Goal: Task Accomplishment & Management: Use online tool/utility

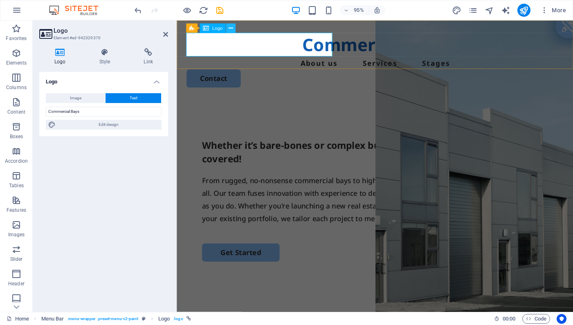
click at [229, 27] on icon at bounding box center [230, 28] width 4 height 8
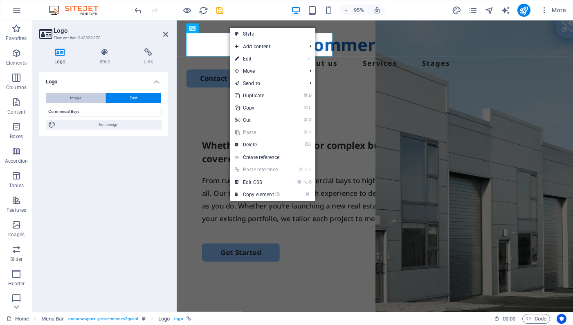
click at [77, 101] on span "Image" at bounding box center [75, 98] width 11 height 10
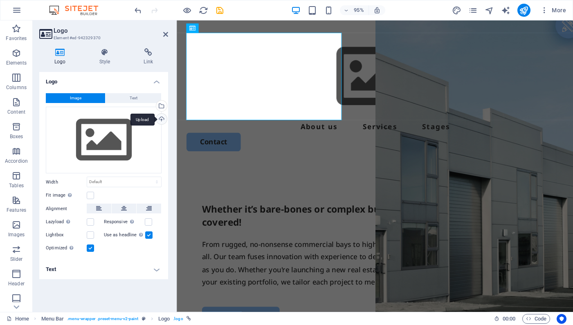
click at [160, 121] on div "Upload" at bounding box center [160, 120] width 12 height 12
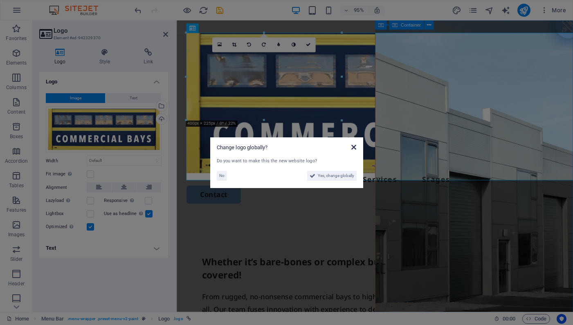
click at [356, 145] on icon at bounding box center [353, 147] width 5 height 7
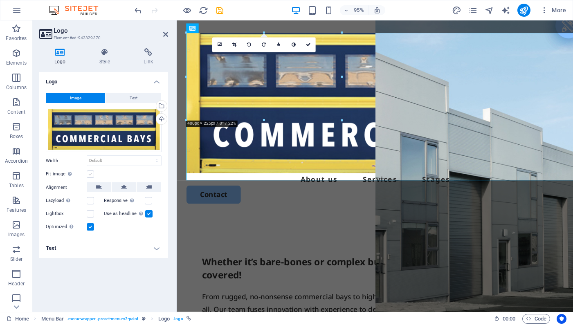
click at [90, 173] on label at bounding box center [90, 173] width 7 height 7
click at [0, 0] on input "Fit image Automatically fit image to a fixed width and height" at bounding box center [0, 0] width 0 height 0
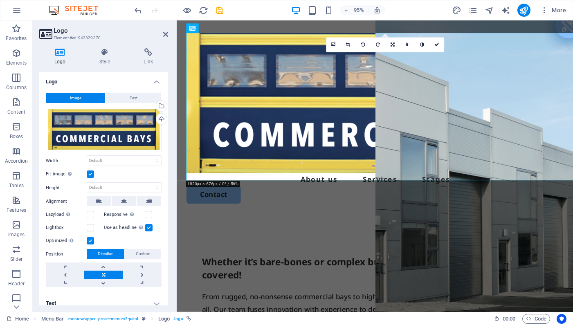
click at [90, 173] on label at bounding box center [90, 173] width 7 height 7
click at [0, 0] on input "Fit image Automatically fit image to a fixed width and height" at bounding box center [0, 0] width 0 height 0
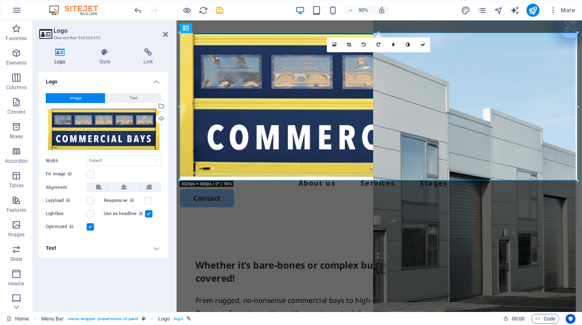
scroll to position [0, 6]
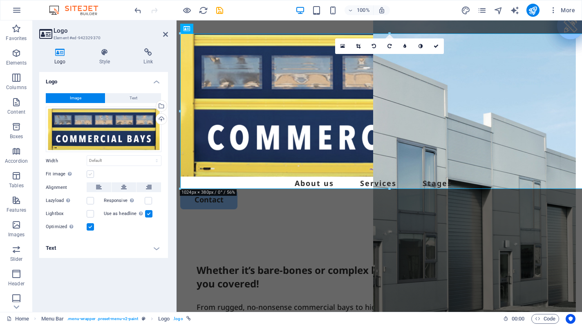
click at [93, 175] on label at bounding box center [90, 173] width 7 height 7
click at [0, 0] on input "Fit image Automatically fit image to a fixed width and height" at bounding box center [0, 0] width 0 height 0
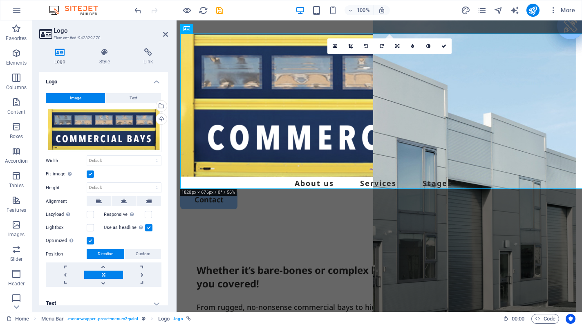
click at [93, 175] on label at bounding box center [90, 173] width 7 height 7
click at [0, 0] on input "Fit image Automatically fit image to a fixed width and height" at bounding box center [0, 0] width 0 height 0
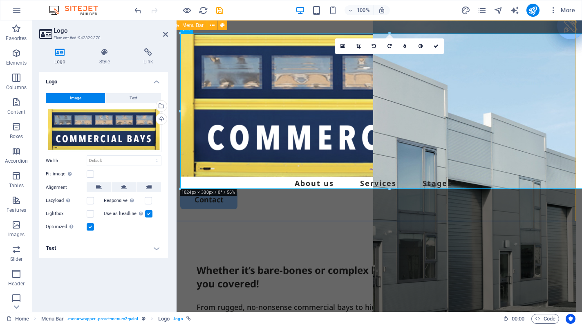
click at [246, 27] on div "Menu About us Services Stages Contact" at bounding box center [372, 121] width 405 height 202
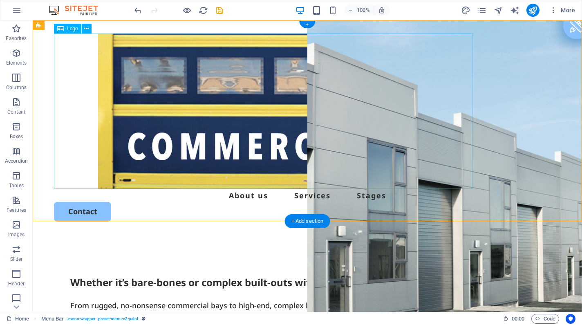
click at [412, 162] on div at bounding box center [307, 111] width 507 height 155
click at [85, 29] on icon at bounding box center [86, 29] width 4 height 9
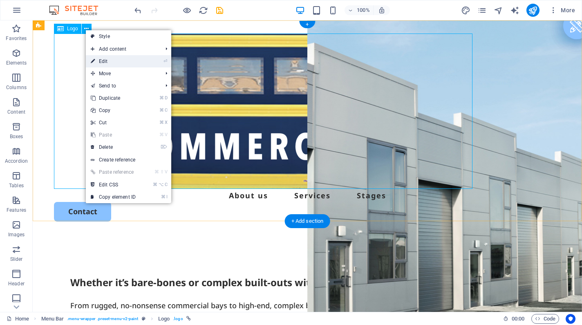
click at [93, 60] on icon at bounding box center [93, 61] width 4 height 12
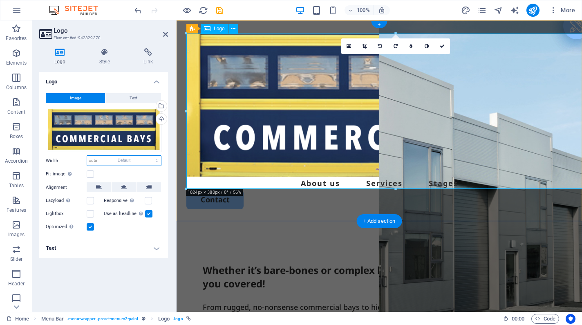
select select "DISABLED_OPTION_VALUE"
click at [365, 47] on icon at bounding box center [364, 46] width 4 height 5
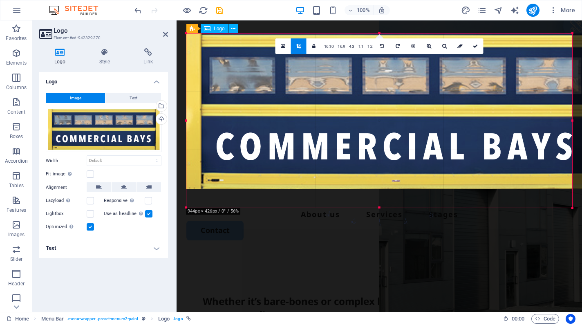
drag, startPoint x: 186, startPoint y: 35, endPoint x: 157, endPoint y: 16, distance: 34.6
click at [157, 20] on section "Favorites Elements Columns Content Boxes Accordion Tables Features Images Slide…" at bounding box center [291, 165] width 582 height 291
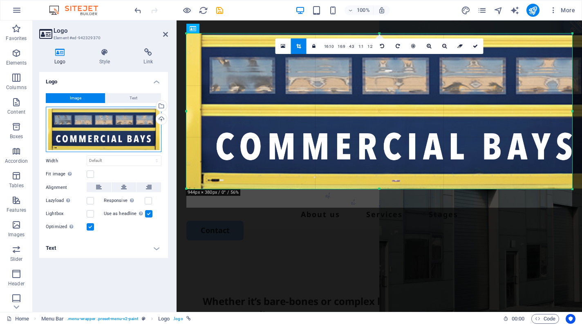
click at [135, 122] on div "Drag files here, click to choose files or select files from Files or our free s…" at bounding box center [104, 130] width 116 height 46
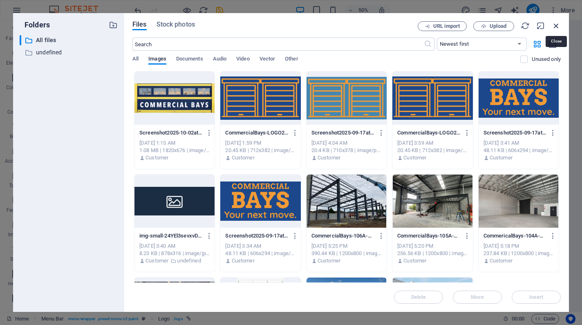
click at [556, 25] on icon "button" at bounding box center [556, 25] width 9 height 9
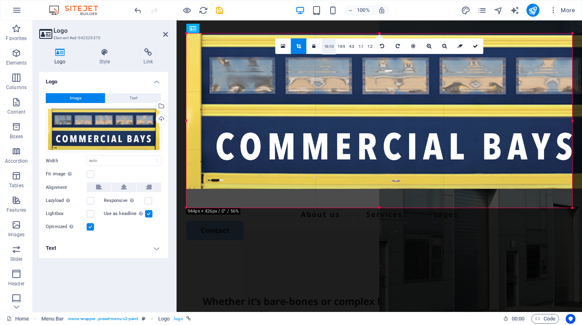
click at [330, 50] on link "16:10" at bounding box center [329, 47] width 14 height 16
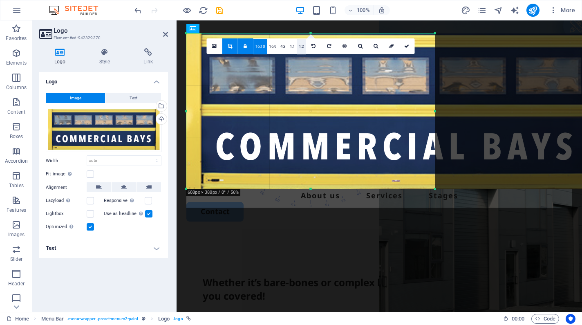
click at [302, 48] on link "1:2" at bounding box center [301, 47] width 9 height 16
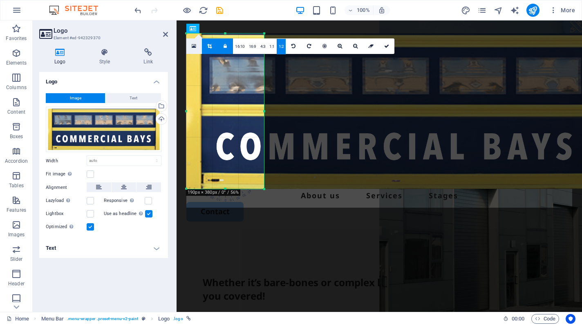
click at [190, 49] on link at bounding box center [194, 46] width 16 height 16
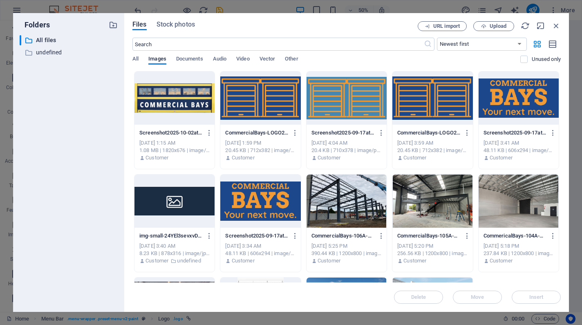
click at [181, 97] on div at bounding box center [174, 98] width 80 height 53
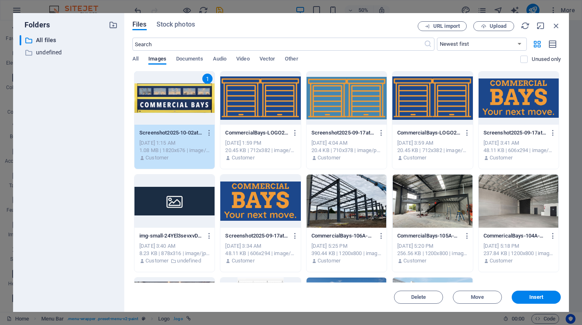
click at [181, 97] on div "1" at bounding box center [174, 98] width 80 height 53
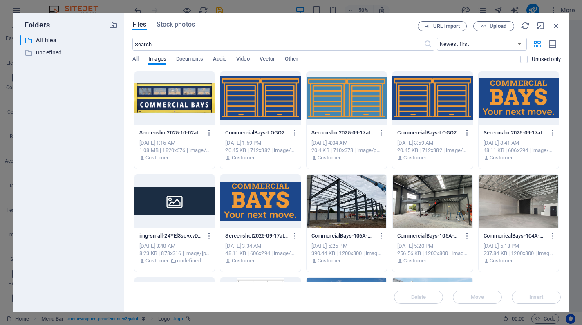
click at [181, 97] on div at bounding box center [174, 98] width 80 height 53
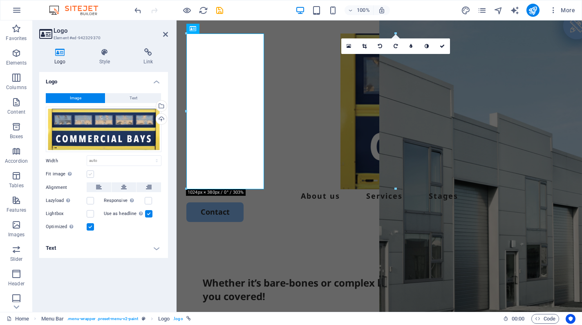
click at [88, 175] on label at bounding box center [90, 173] width 7 height 7
click at [0, 0] on input "Fit image Automatically fit image to a fixed width and height" at bounding box center [0, 0] width 0 height 0
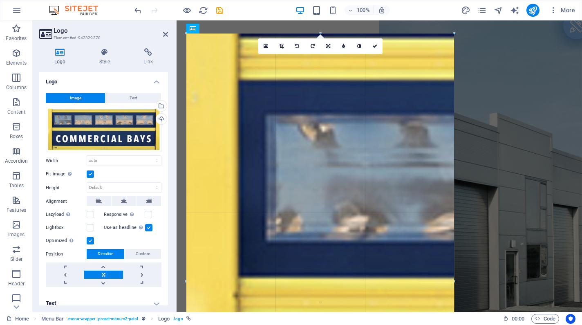
drag, startPoint x: 264, startPoint y: 111, endPoint x: 432, endPoint y: 95, distance: 168.7
type input "649"
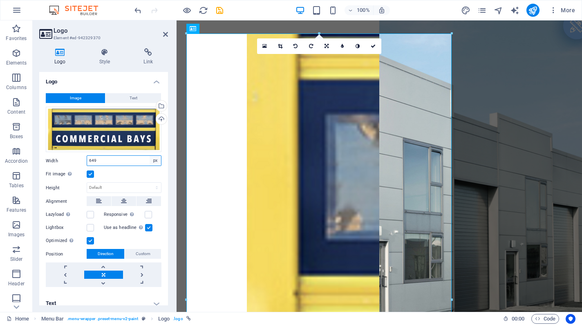
select select "default"
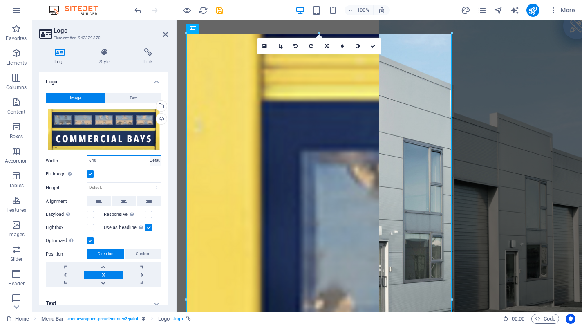
select select "DISABLED_OPTION_VALUE"
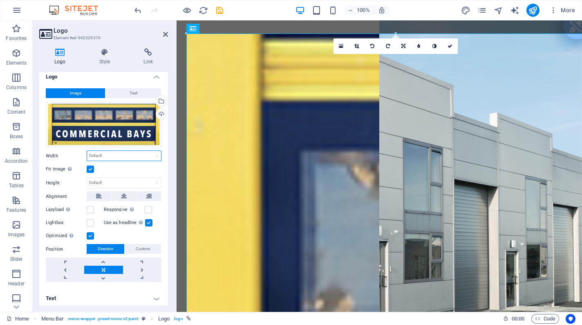
scroll to position [5, 0]
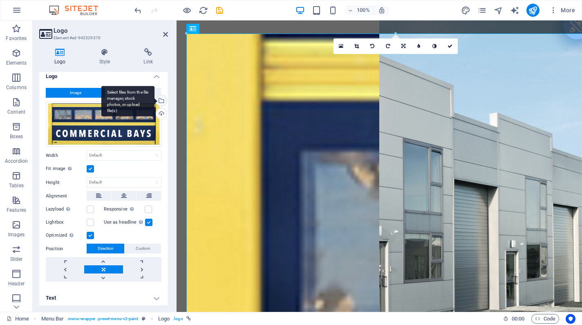
click at [161, 101] on div "Select files from the file manager, stock photos, or upload file(s)" at bounding box center [160, 101] width 12 height 12
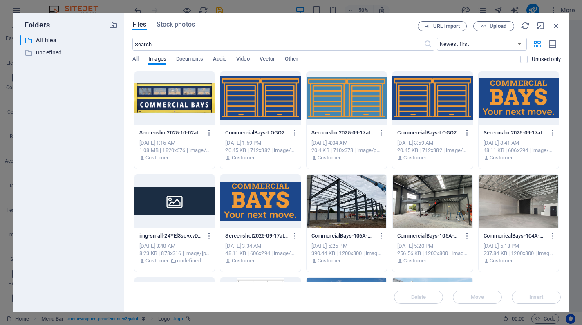
click at [190, 205] on div at bounding box center [174, 201] width 80 height 53
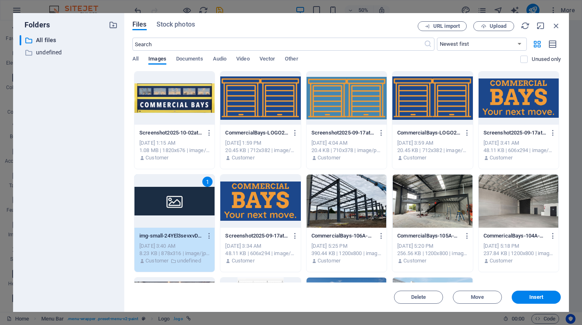
scroll to position [0, 0]
click at [177, 96] on div at bounding box center [174, 98] width 80 height 53
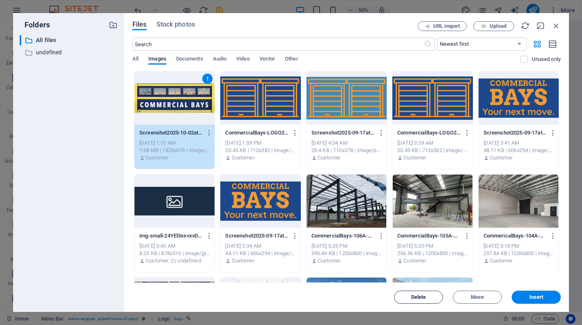
click at [406, 296] on span "Delete" at bounding box center [419, 297] width 42 height 5
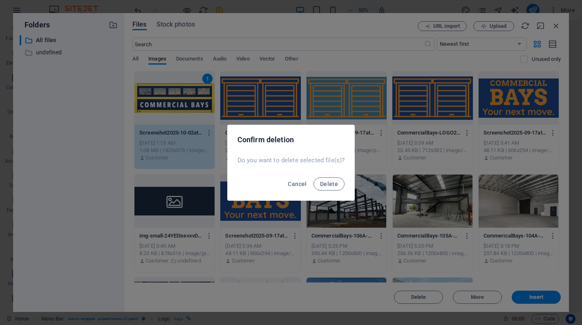
click at [334, 191] on div "Cancel Delete" at bounding box center [291, 186] width 127 height 28
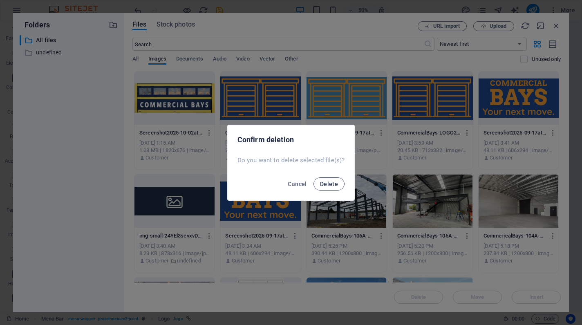
click at [334, 186] on span "Delete" at bounding box center [329, 184] width 18 height 7
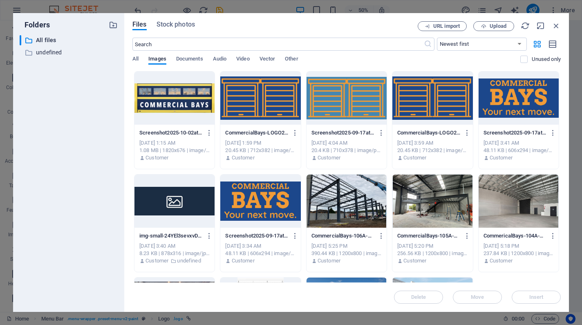
click at [173, 118] on div at bounding box center [174, 98] width 80 height 53
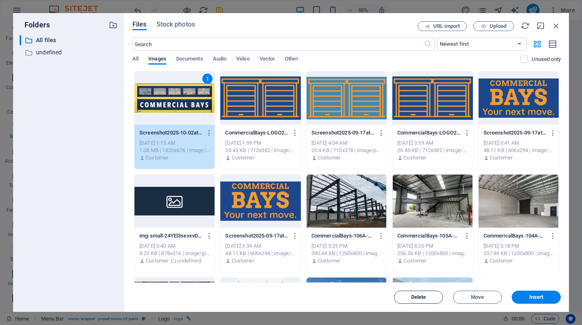
click at [413, 296] on span "Delete" at bounding box center [418, 297] width 15 height 5
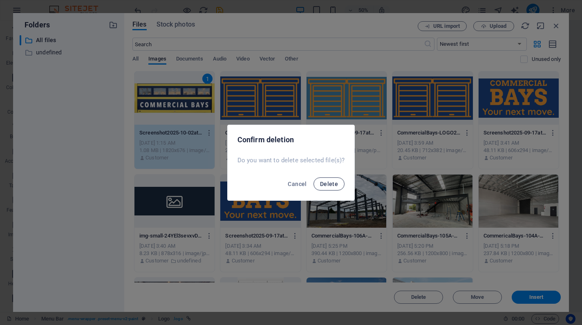
click at [335, 186] on span "Delete" at bounding box center [329, 184] width 18 height 7
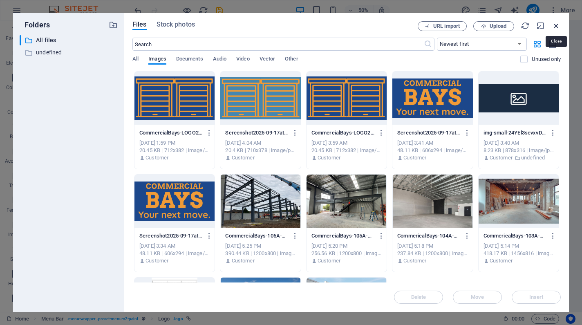
click at [557, 27] on icon "button" at bounding box center [556, 25] width 9 height 9
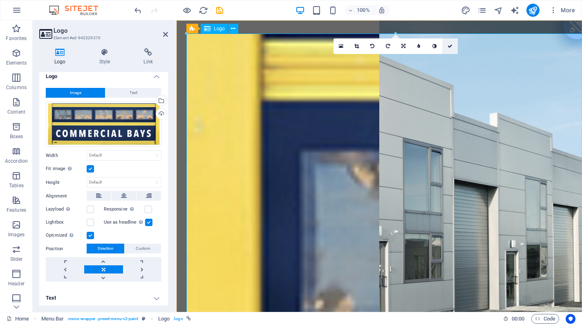
click at [451, 45] on icon at bounding box center [450, 46] width 5 height 5
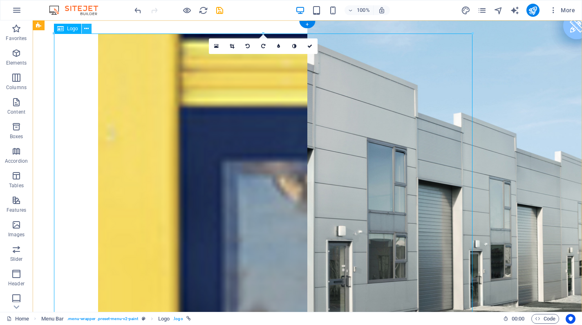
click at [86, 27] on icon at bounding box center [86, 29] width 4 height 9
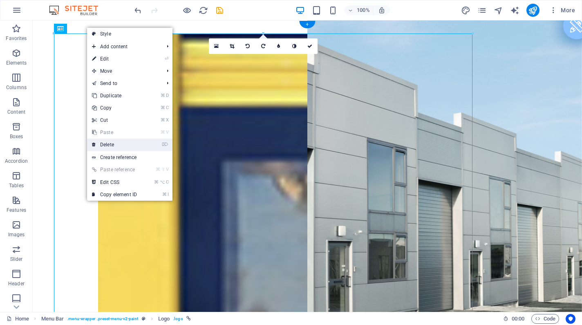
click at [96, 148] on link "⌦ Delete" at bounding box center [114, 145] width 55 height 12
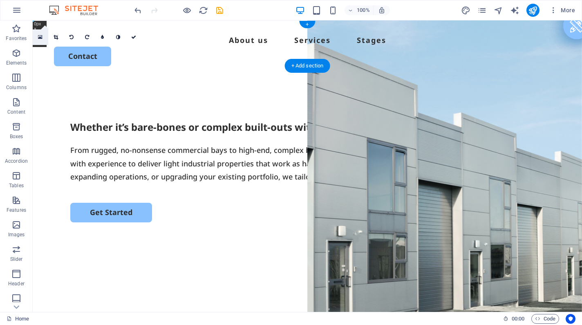
click at [42, 39] on icon at bounding box center [40, 37] width 4 height 6
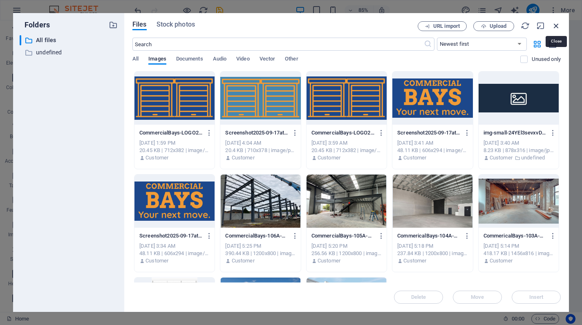
click at [557, 26] on icon "button" at bounding box center [556, 25] width 9 height 9
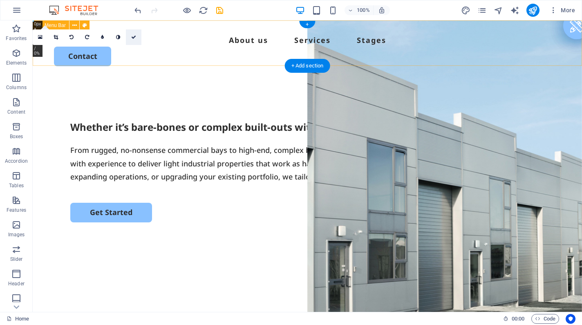
click at [132, 36] on icon at bounding box center [133, 37] width 5 height 5
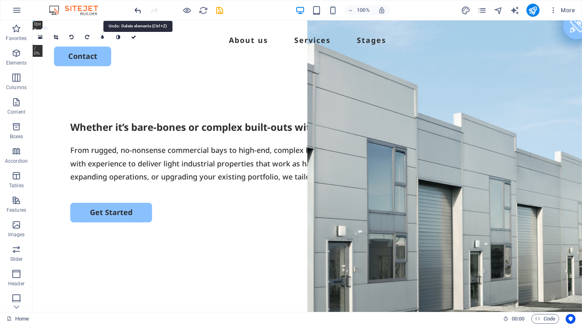
click at [137, 9] on icon "undo" at bounding box center [137, 10] width 9 height 9
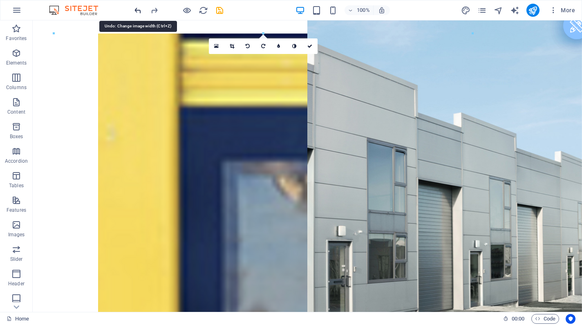
click at [137, 9] on icon "undo" at bounding box center [137, 10] width 9 height 9
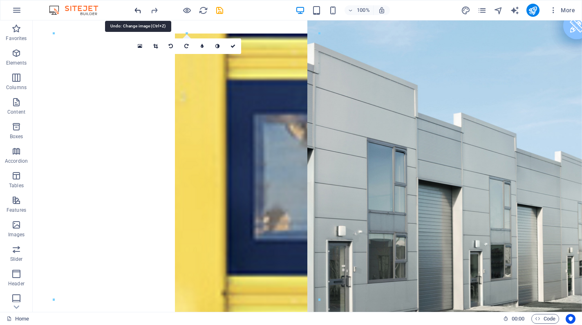
click at [137, 9] on icon "undo" at bounding box center [137, 10] width 9 height 9
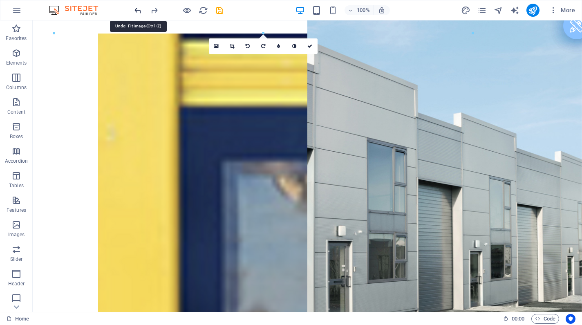
click at [137, 9] on icon "undo" at bounding box center [137, 10] width 9 height 9
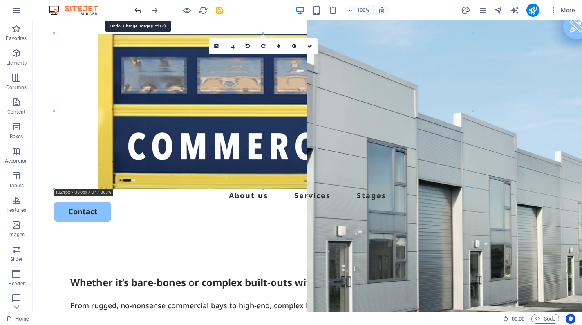
click at [137, 9] on icon "undo" at bounding box center [137, 10] width 9 height 9
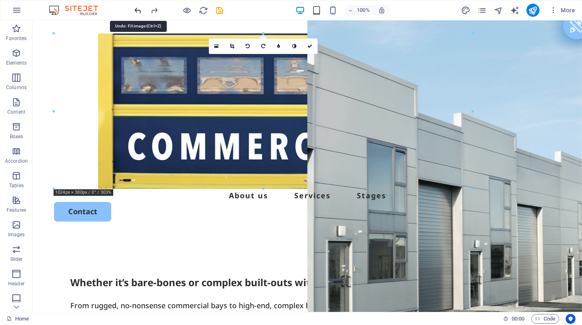
click at [137, 9] on icon "undo" at bounding box center [137, 10] width 9 height 9
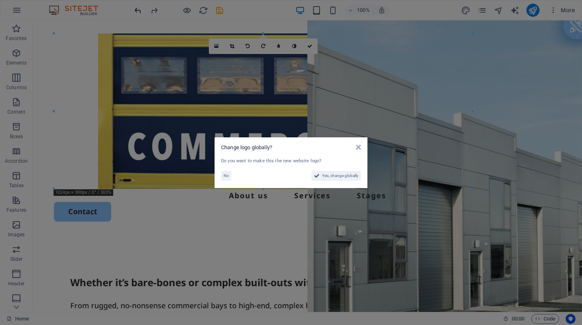
click at [137, 9] on aside "Change logo globally? Do you want to make this the new website logo? No Yes, ch…" at bounding box center [291, 162] width 582 height 325
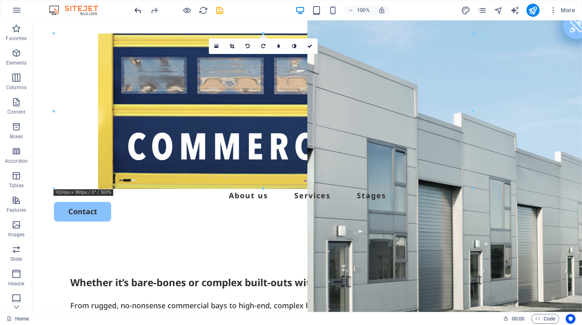
click at [137, 9] on icon "undo" at bounding box center [137, 10] width 9 height 9
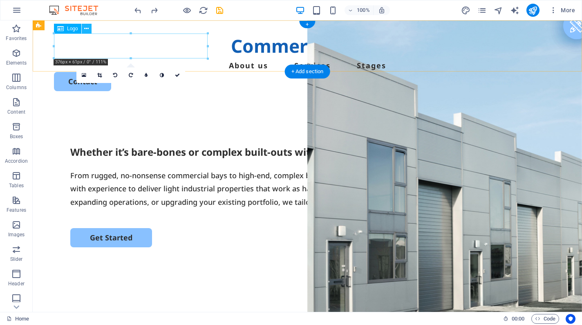
click at [86, 29] on icon at bounding box center [86, 29] width 4 height 9
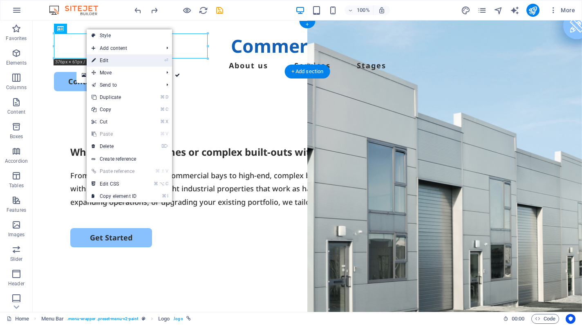
click at [94, 60] on icon at bounding box center [94, 60] width 4 height 12
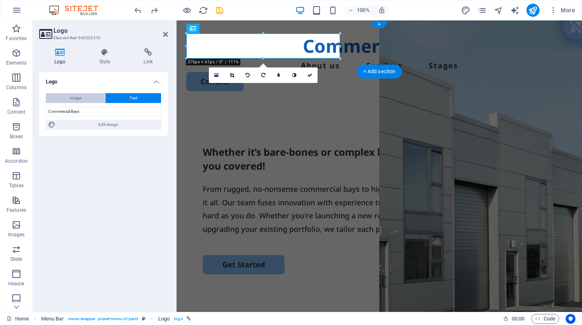
click at [72, 101] on span "Image" at bounding box center [75, 98] width 11 height 10
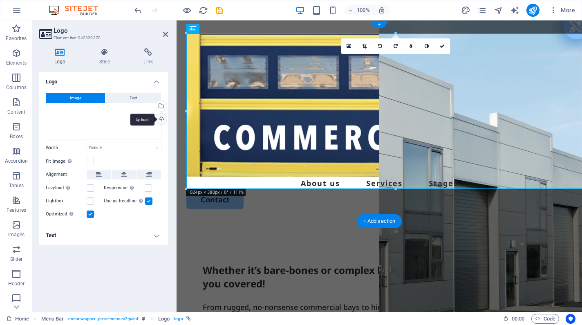
click at [163, 119] on div "Upload" at bounding box center [160, 120] width 12 height 12
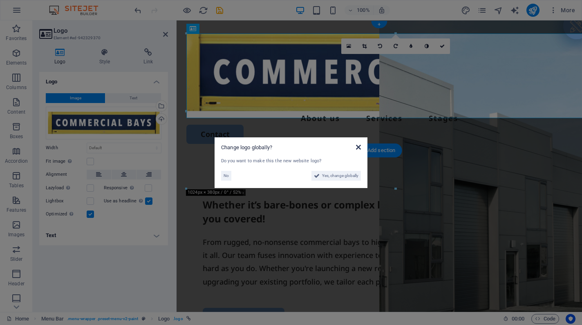
click at [360, 147] on icon at bounding box center [358, 147] width 5 height 7
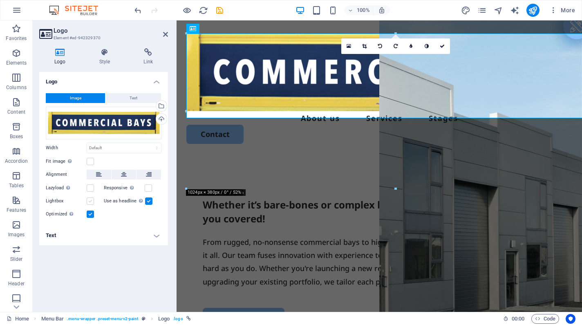
click at [89, 201] on label at bounding box center [90, 200] width 7 height 7
click at [0, 0] on input "Lightbox" at bounding box center [0, 0] width 0 height 0
click at [89, 201] on label at bounding box center [90, 200] width 7 height 7
click at [0, 0] on input "Lightbox" at bounding box center [0, 0] width 0 height 0
click at [89, 188] on label at bounding box center [90, 187] width 7 height 7
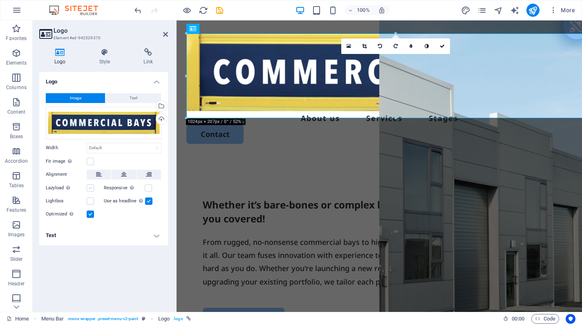
click at [0, 0] on input "Lazyload Loading images after the page loads improves page speed." at bounding box center [0, 0] width 0 height 0
click at [89, 188] on label at bounding box center [90, 187] width 7 height 7
click at [0, 0] on input "Lazyload Loading images after the page loads improves page speed." at bounding box center [0, 0] width 0 height 0
click at [87, 162] on label at bounding box center [90, 161] width 7 height 7
click at [0, 0] on input "Fit image Automatically fit image to a fixed width and height" at bounding box center [0, 0] width 0 height 0
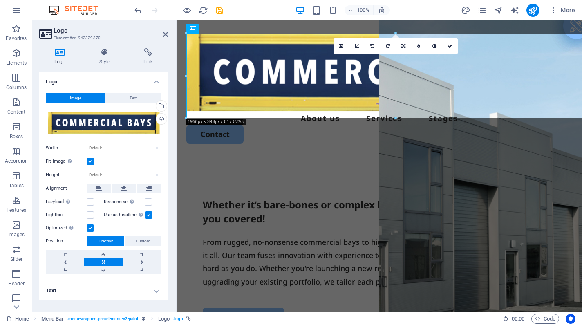
click at [104, 261] on link at bounding box center [103, 262] width 38 height 8
click at [70, 261] on link at bounding box center [65, 262] width 38 height 8
click at [98, 261] on link at bounding box center [103, 262] width 38 height 8
click at [137, 238] on span "Custom" at bounding box center [143, 241] width 15 height 10
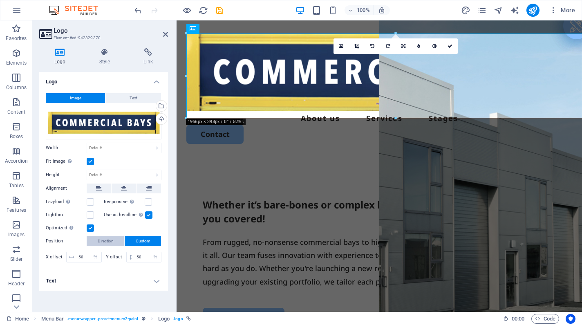
click at [96, 242] on button "Direction" at bounding box center [106, 241] width 38 height 10
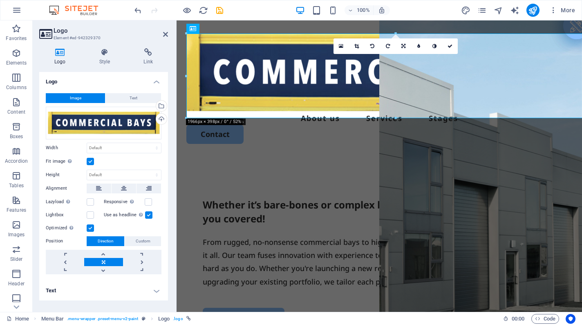
click at [96, 242] on button "Direction" at bounding box center [106, 241] width 38 height 10
click at [90, 215] on label at bounding box center [90, 214] width 7 height 7
click at [0, 0] on input "Lightbox" at bounding box center [0, 0] width 0 height 0
click at [90, 215] on label at bounding box center [90, 214] width 7 height 7
click at [0, 0] on input "Lightbox" at bounding box center [0, 0] width 0 height 0
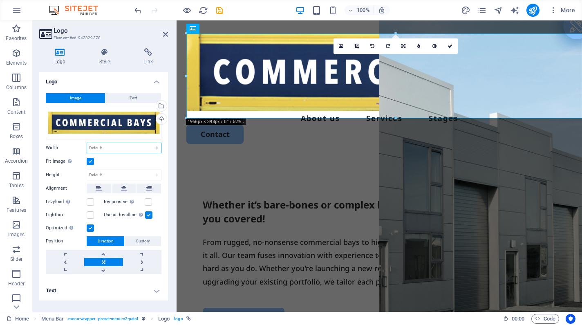
select select "px"
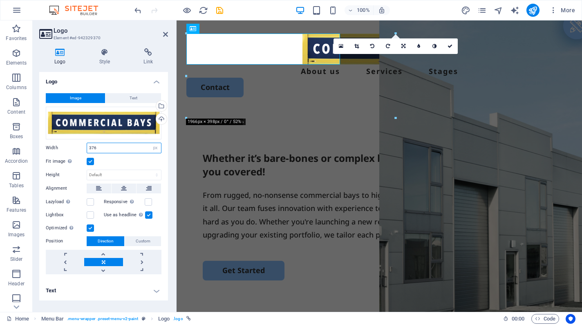
type input "376"
click at [108, 162] on div "Fit image Automatically fit image to a fixed width and height" at bounding box center [104, 162] width 116 height 10
click at [450, 47] on icon at bounding box center [450, 46] width 5 height 5
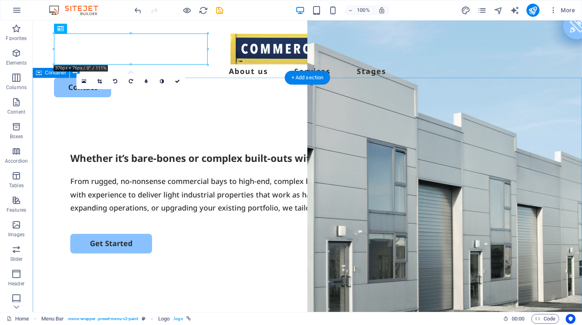
click at [288, 110] on div "Whether it’s bare-bones or complex built-outs with offices, we’ve got you cover…" at bounding box center [307, 267] width 549 height 315
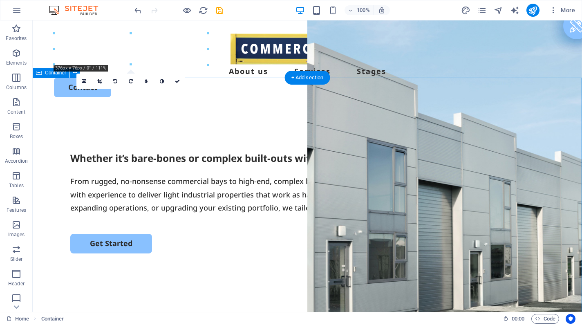
click at [292, 110] on div "Whether it’s bare-bones or complex built-outs with offices, we’ve got you cover…" at bounding box center [307, 267] width 549 height 315
click at [284, 65] on div "Menu About us Services Stages Contact" at bounding box center [307, 65] width 549 height 90
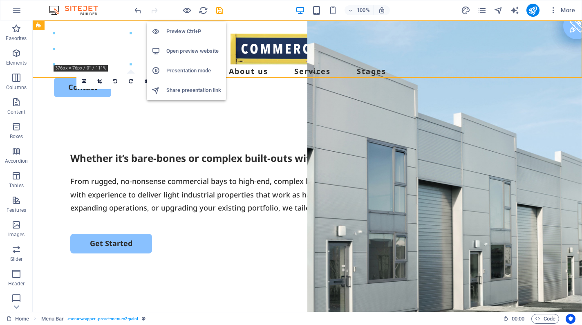
click at [178, 51] on h6 "Open preview website" at bounding box center [193, 51] width 55 height 10
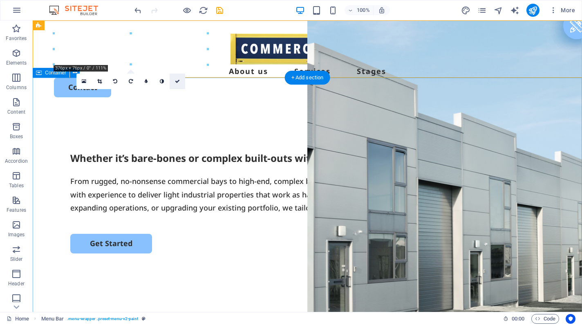
click at [180, 80] on icon at bounding box center [177, 81] width 5 height 5
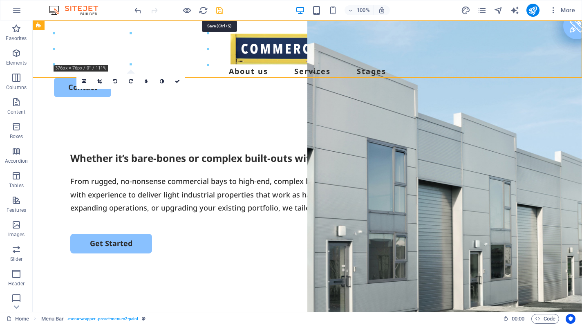
click at [221, 9] on icon "save" at bounding box center [219, 10] width 9 height 9
checkbox input "false"
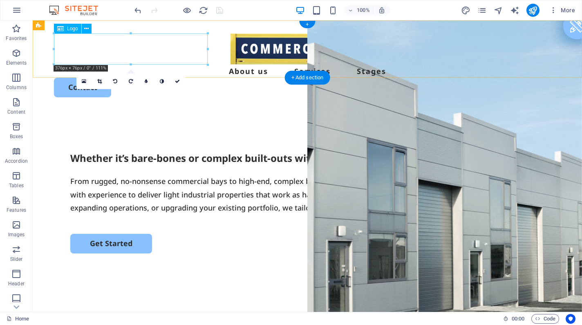
click at [86, 33] on div at bounding box center [131, 33] width 154 height 3
click at [87, 27] on icon at bounding box center [86, 29] width 4 height 9
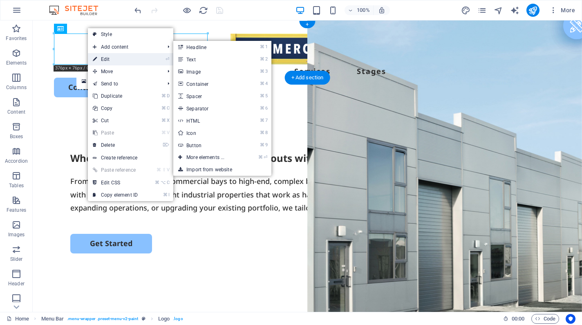
click at [94, 55] on icon at bounding box center [95, 59] width 4 height 12
select select "px"
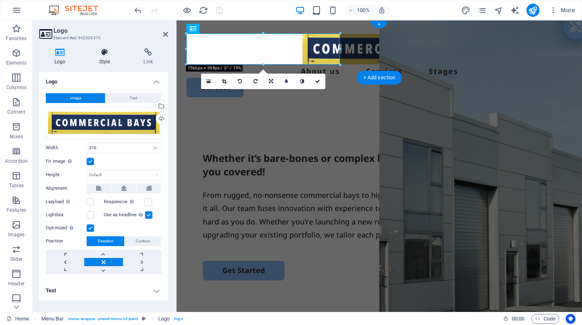
click at [104, 56] on icon at bounding box center [104, 52] width 41 height 8
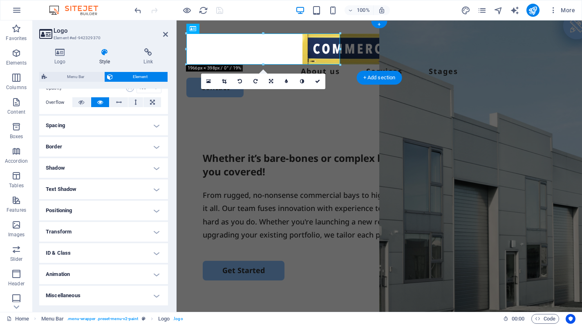
scroll to position [128, 0]
click at [117, 276] on h4 "Animation" at bounding box center [103, 275] width 129 height 20
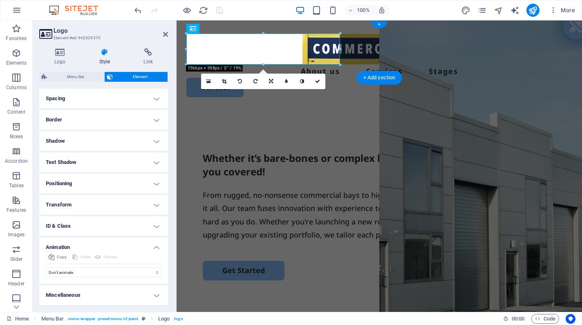
scroll to position [155, 0]
select select "slide"
select select "scroll"
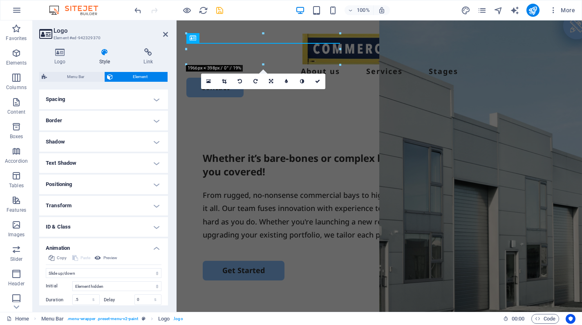
click at [218, 14] on icon "save" at bounding box center [219, 10] width 9 height 9
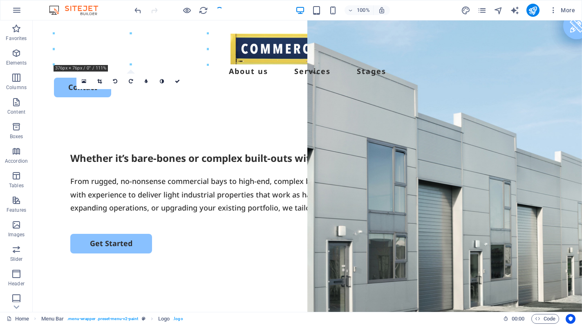
checkbox input "false"
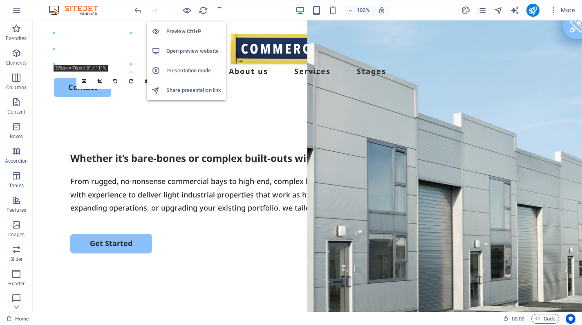
click at [179, 49] on h6 "Open preview website" at bounding box center [193, 51] width 55 height 10
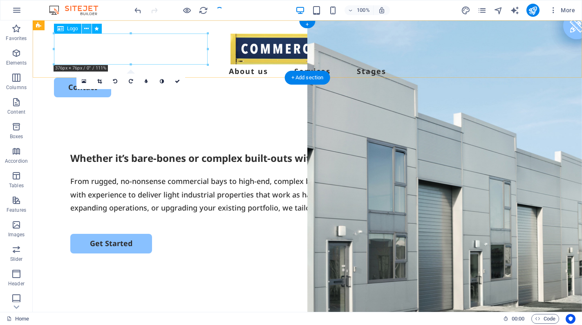
click at [87, 25] on icon at bounding box center [86, 29] width 4 height 9
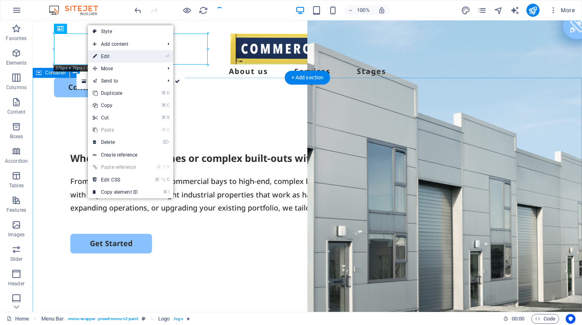
click at [109, 58] on link "⏎ Edit" at bounding box center [115, 56] width 55 height 12
select select "slide"
select select "s"
select select "scroll"
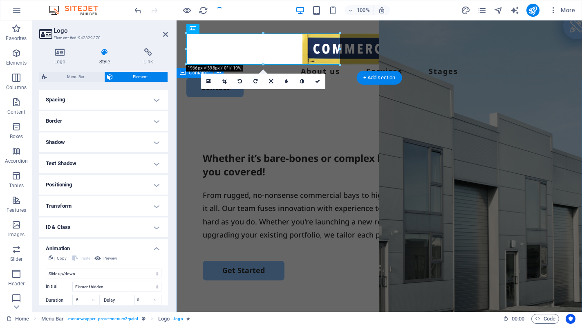
scroll to position [156, 0]
click at [89, 204] on h4 "Transform" at bounding box center [103, 205] width 129 height 20
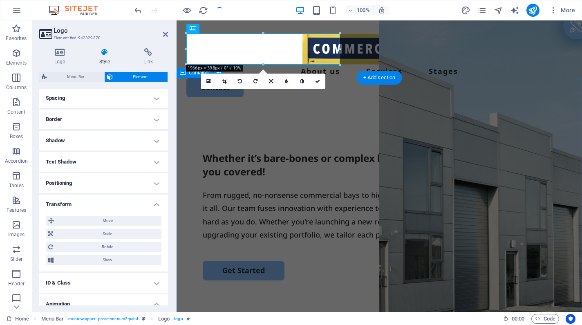
click at [89, 204] on h4 "Transform" at bounding box center [103, 202] width 129 height 15
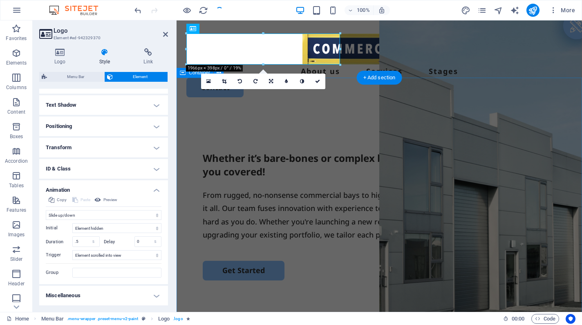
scroll to position [213, 0]
select select "move-top-to-bottom"
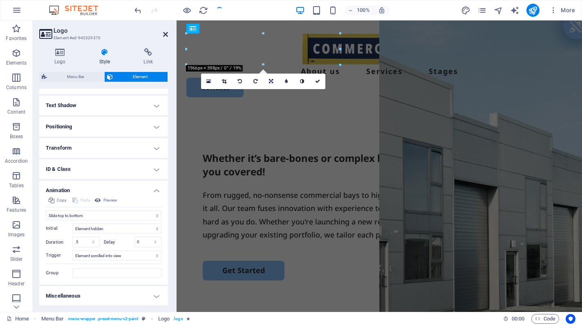
click at [164, 37] on icon at bounding box center [165, 34] width 5 height 7
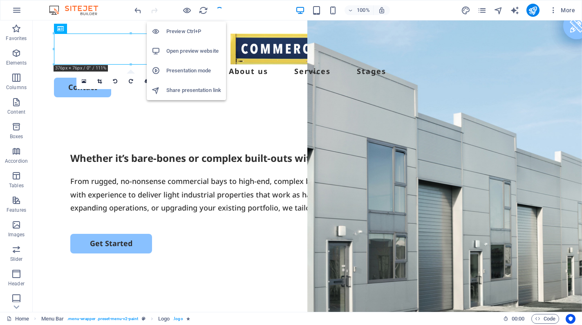
click at [181, 47] on h6 "Open preview website" at bounding box center [193, 51] width 55 height 10
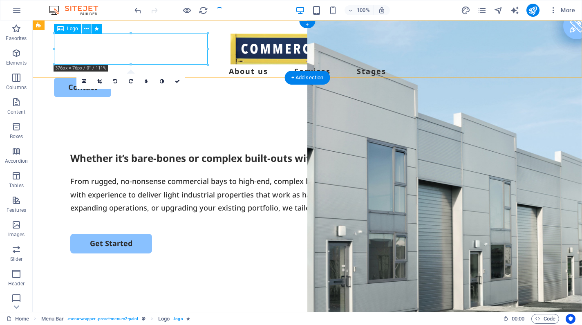
click at [85, 29] on icon at bounding box center [86, 29] width 4 height 9
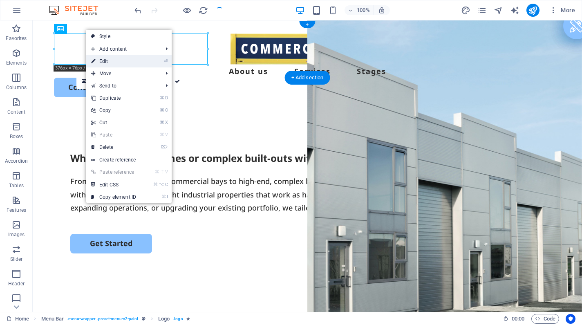
click at [92, 58] on icon at bounding box center [93, 61] width 4 height 12
select select "move-top-to-bottom"
select select "s"
select select "scroll"
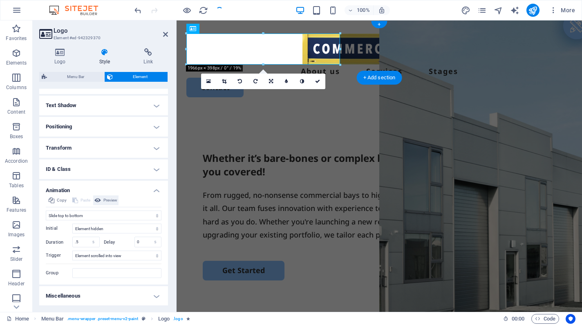
click at [107, 200] on span "Preview" at bounding box center [110, 200] width 14 height 10
click at [78, 241] on input ".5" at bounding box center [86, 242] width 27 height 10
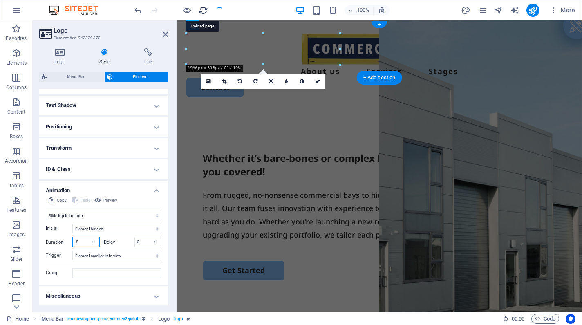
type input ".8"
click at [201, 8] on icon "reload" at bounding box center [203, 10] width 9 height 9
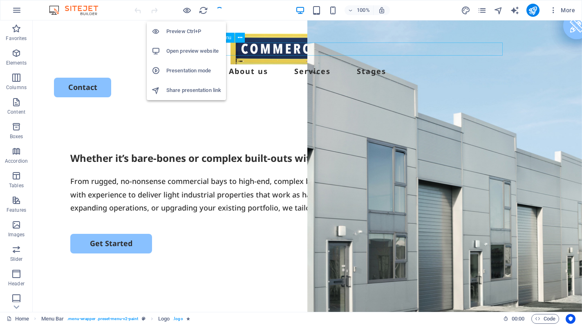
click at [177, 47] on h6 "Open preview website" at bounding box center [193, 51] width 55 height 10
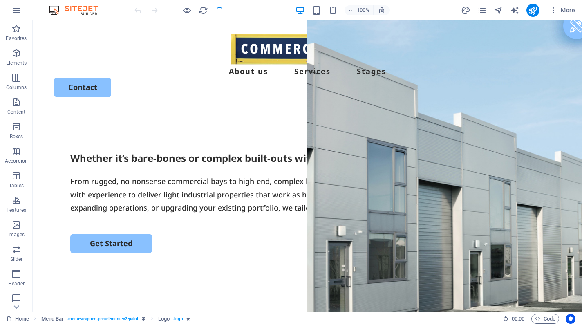
click at [220, 10] on div at bounding box center [179, 10] width 92 height 13
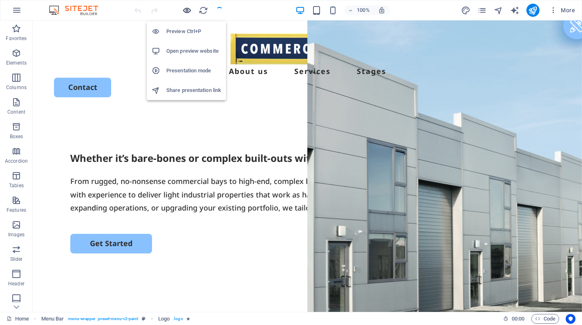
click at [185, 12] on icon "button" at bounding box center [186, 10] width 9 height 9
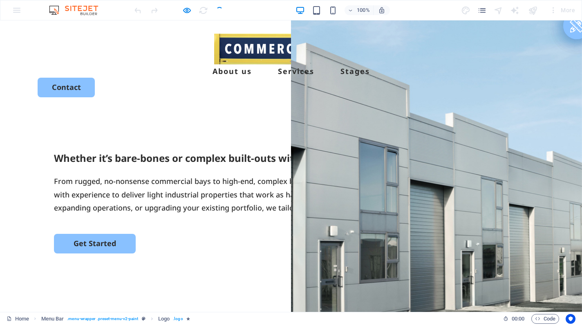
click at [216, 12] on div at bounding box center [179, 10] width 92 height 13
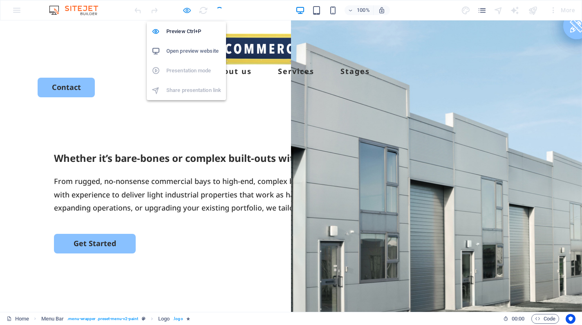
click at [191, 9] on icon "button" at bounding box center [186, 10] width 9 height 9
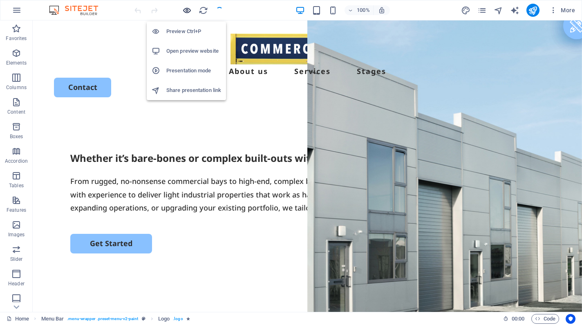
click at [191, 9] on icon "button" at bounding box center [186, 10] width 9 height 9
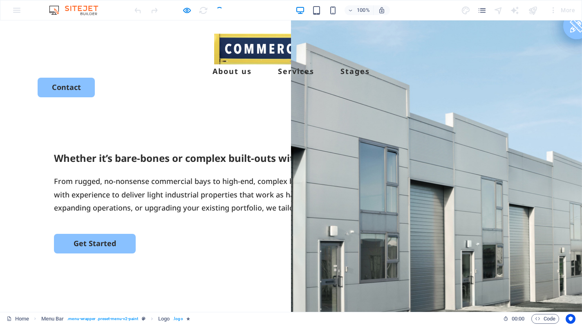
click at [216, 8] on div at bounding box center [179, 10] width 92 height 13
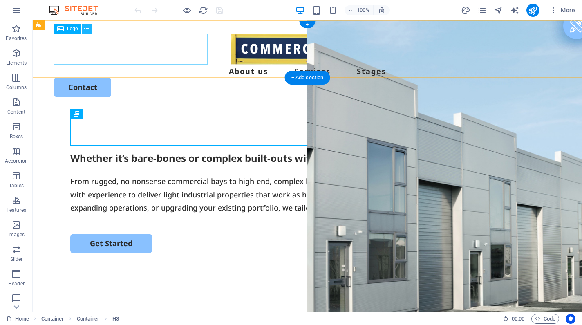
click at [85, 30] on icon at bounding box center [86, 29] width 4 height 9
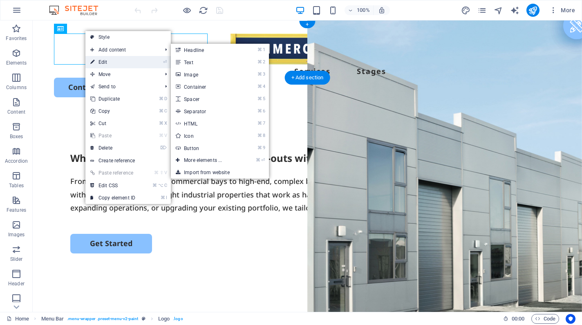
click at [101, 60] on link "⏎ Edit" at bounding box center [112, 62] width 55 height 12
select select "px"
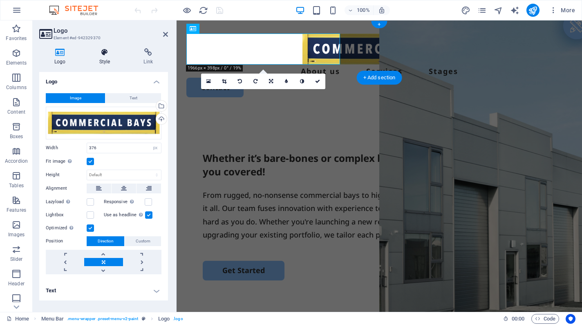
click at [104, 54] on icon at bounding box center [104, 52] width 41 height 8
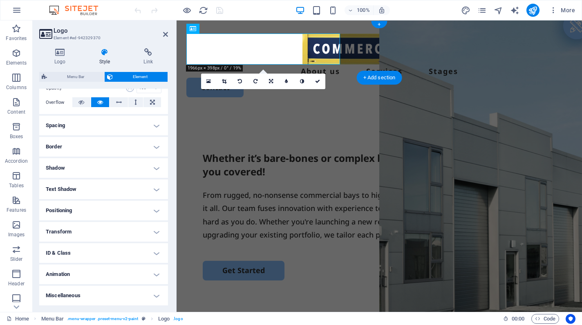
scroll to position [128, 0]
click at [57, 271] on h4 "Animation" at bounding box center [103, 275] width 129 height 20
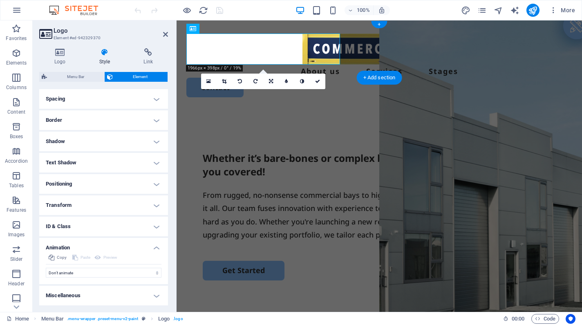
scroll to position [155, 0]
select select "move-top-to-bottom"
select select "scroll"
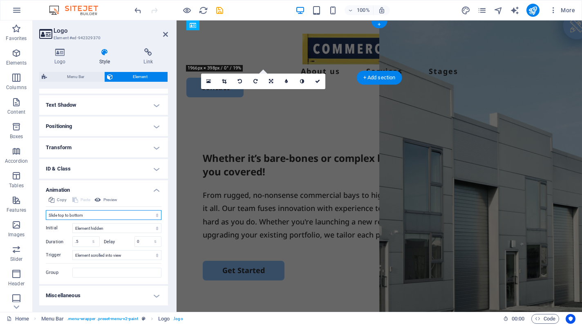
scroll to position [213, 0]
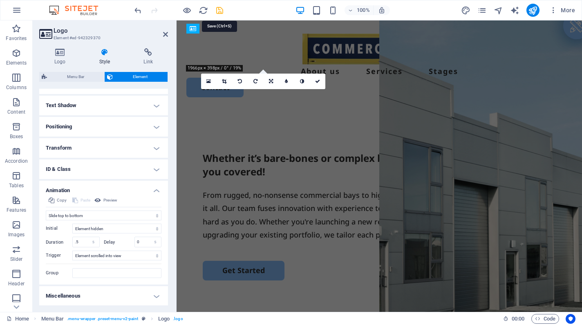
click at [220, 12] on icon "save" at bounding box center [219, 10] width 9 height 9
checkbox input "false"
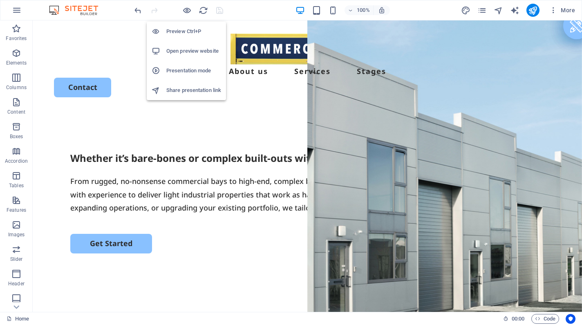
click at [185, 51] on h6 "Open preview website" at bounding box center [193, 51] width 55 height 10
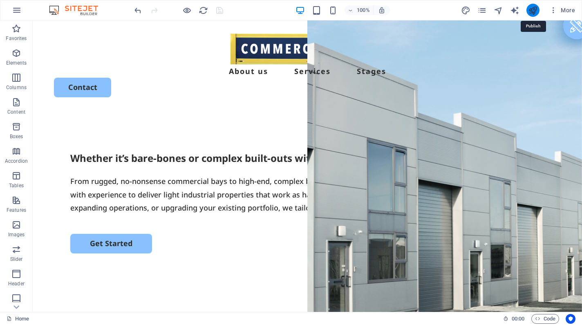
click at [532, 10] on icon "publish" at bounding box center [532, 10] width 9 height 9
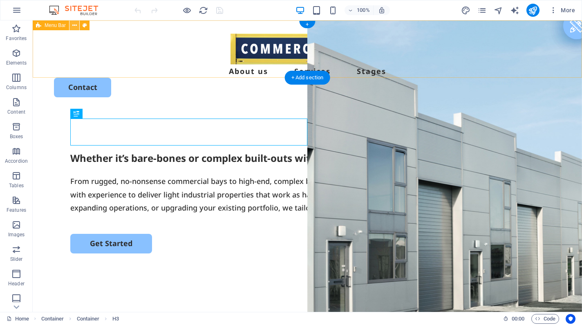
click at [76, 28] on icon at bounding box center [74, 25] width 4 height 9
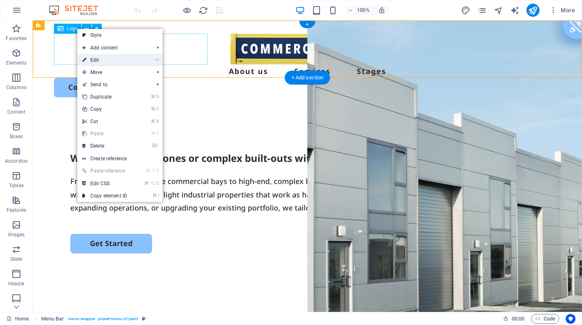
click at [85, 60] on icon at bounding box center [84, 60] width 4 height 12
select select "header"
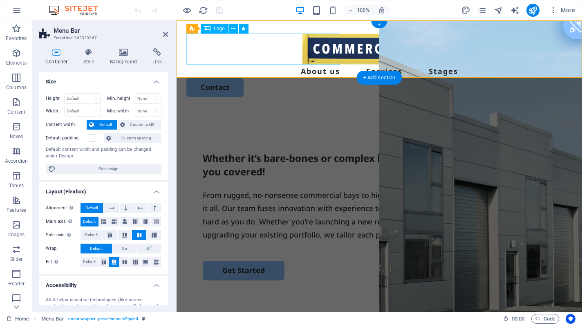
click at [51, 56] on icon at bounding box center [56, 52] width 35 height 8
click at [156, 81] on h4 "Size" at bounding box center [103, 79] width 129 height 15
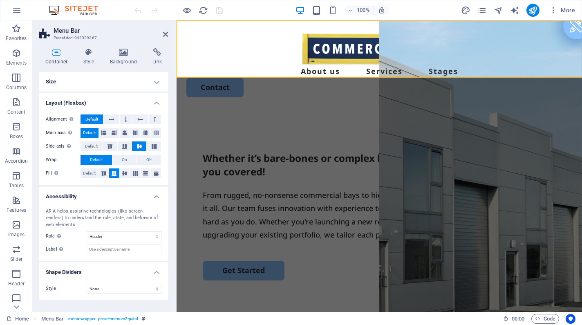
click at [53, 56] on icon at bounding box center [56, 52] width 35 height 8
click at [235, 28] on icon at bounding box center [233, 29] width 4 height 9
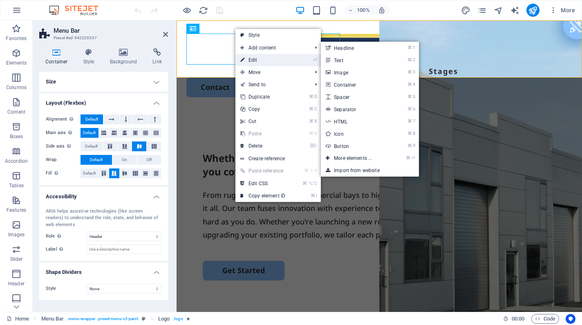
click at [242, 59] on icon at bounding box center [242, 60] width 4 height 12
select select "px"
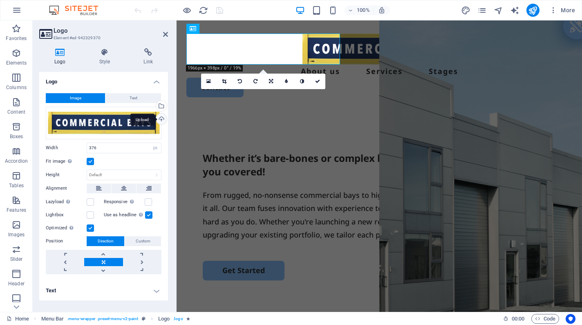
click at [160, 120] on div "Upload" at bounding box center [160, 120] width 12 height 12
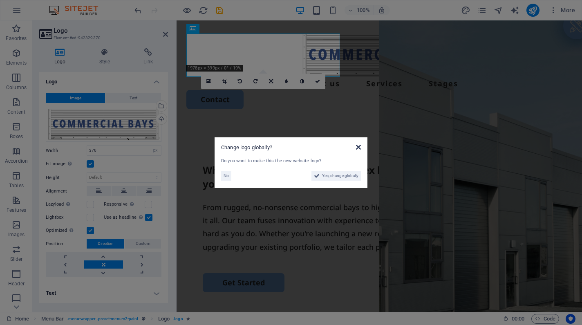
click at [359, 145] on icon at bounding box center [358, 147] width 5 height 7
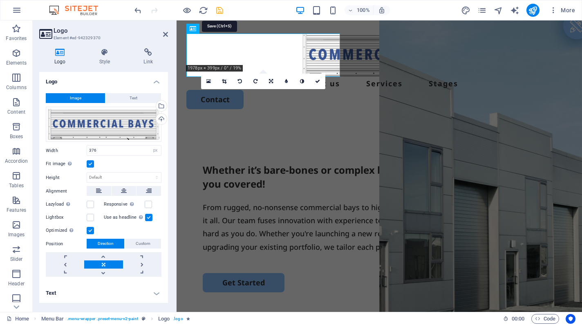
click at [218, 10] on icon "save" at bounding box center [219, 10] width 9 height 9
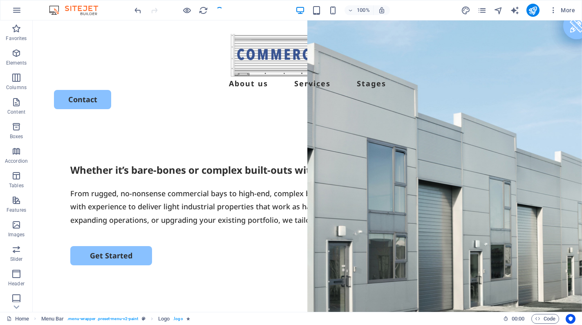
checkbox input "false"
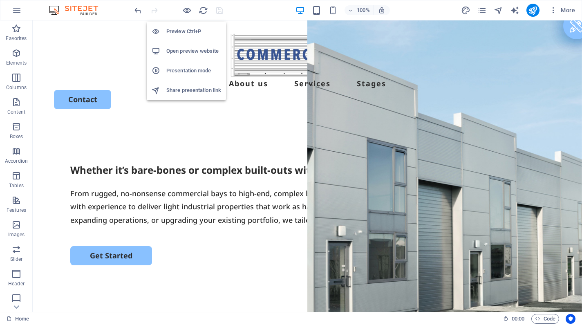
click at [190, 49] on h6 "Open preview website" at bounding box center [193, 51] width 55 height 10
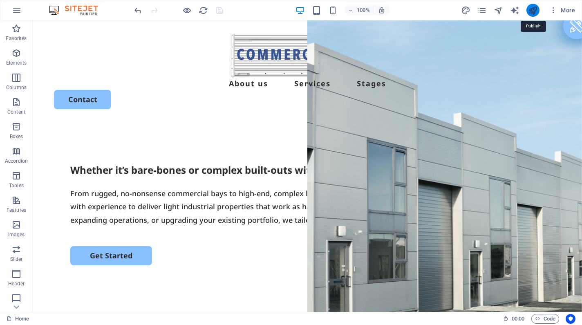
click at [535, 13] on icon "publish" at bounding box center [532, 10] width 9 height 9
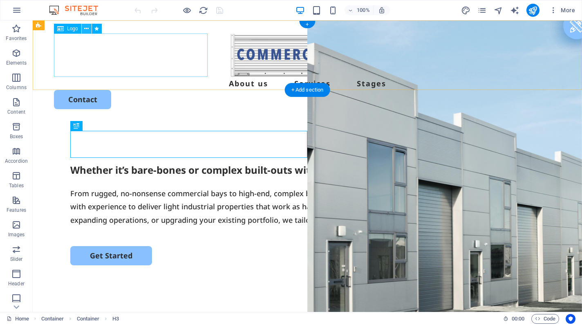
click at [86, 28] on icon at bounding box center [86, 29] width 4 height 9
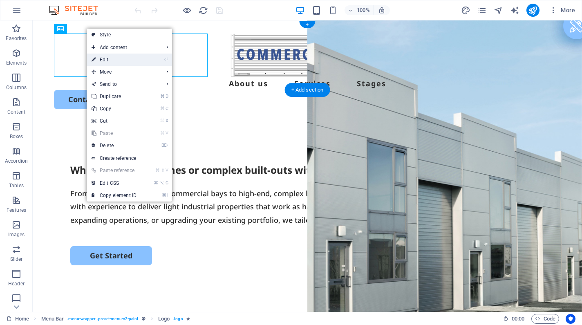
click at [93, 57] on icon at bounding box center [94, 60] width 4 height 12
select select "px"
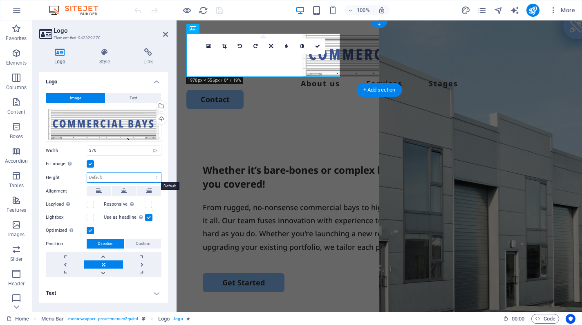
select select "px"
type input "106"
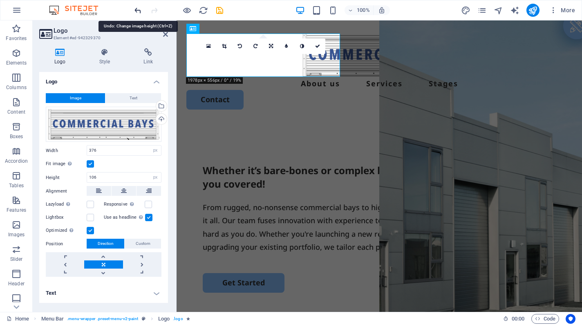
click at [140, 10] on icon "undo" at bounding box center [137, 10] width 9 height 9
select select "DISABLED_OPTION_VALUE"
click at [162, 34] on header "Logo Element #ed-942329370" at bounding box center [103, 30] width 129 height 21
click at [163, 34] on icon at bounding box center [165, 34] width 5 height 7
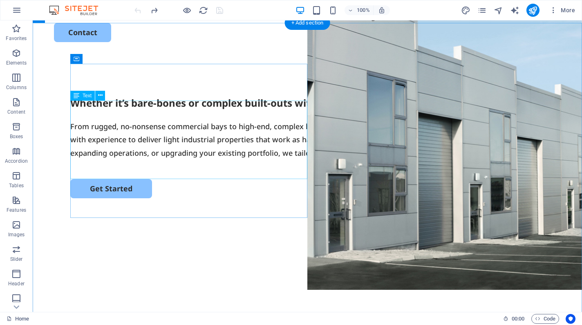
scroll to position [68, 0]
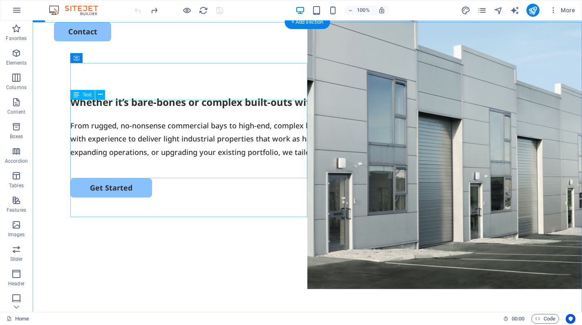
click at [198, 159] on div "From rugged, no-nonsense commercial bays to high-end, complex builds with sleek…" at bounding box center [307, 139] width 474 height 40
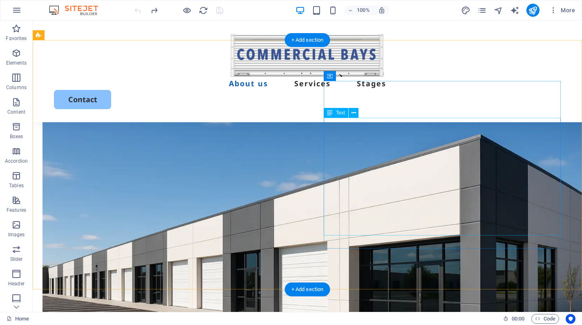
scroll to position [347, 0]
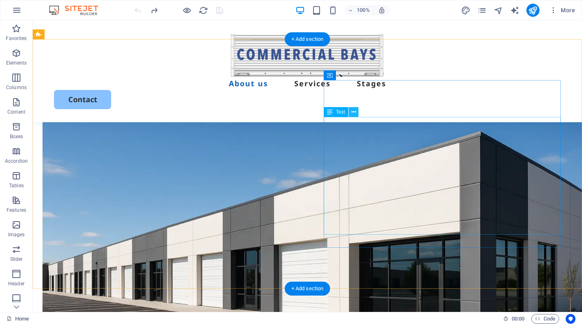
click at [354, 114] on icon at bounding box center [353, 112] width 4 height 9
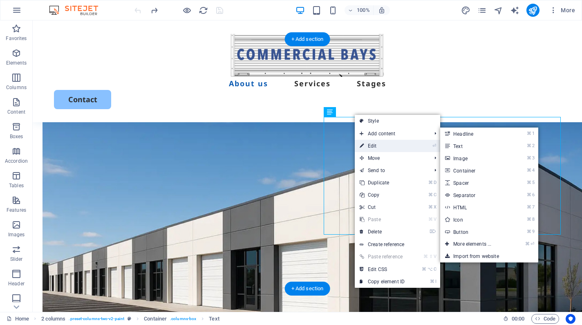
click at [363, 141] on icon at bounding box center [362, 146] width 4 height 12
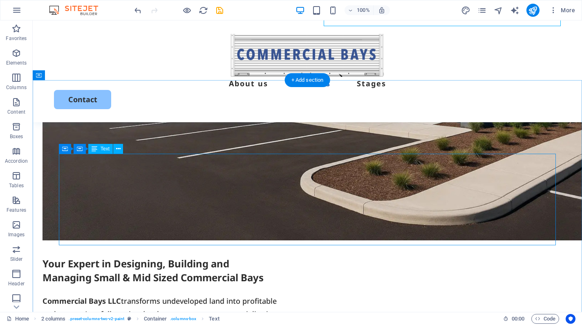
scroll to position [556, 0]
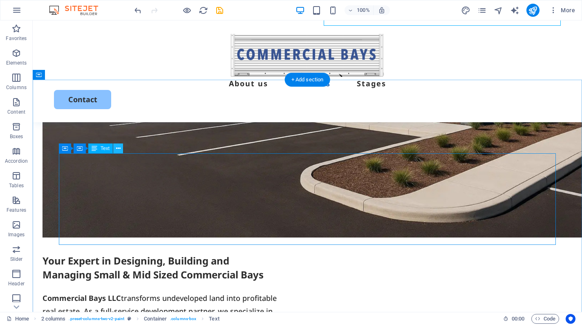
click at [116, 150] on icon at bounding box center [118, 148] width 4 height 9
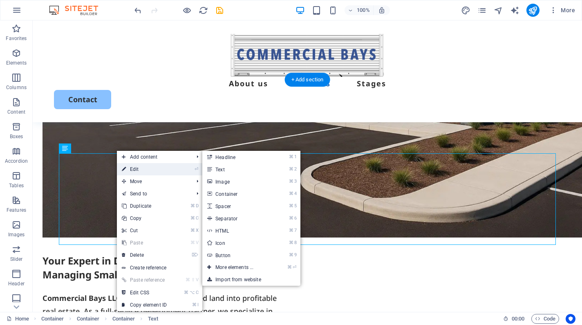
click at [123, 165] on icon at bounding box center [124, 169] width 4 height 12
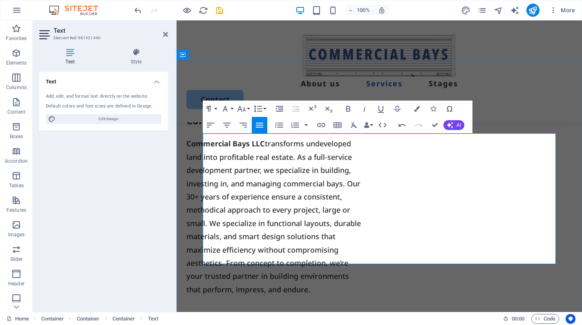
scroll to position [629, 0]
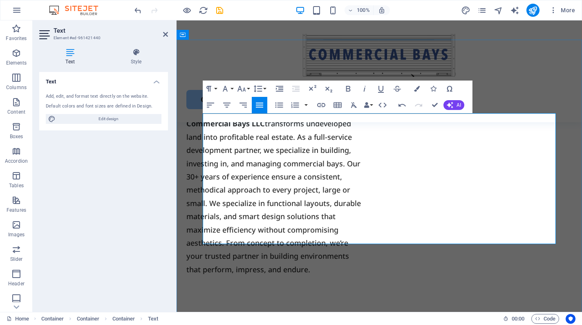
scroll to position [651, 0]
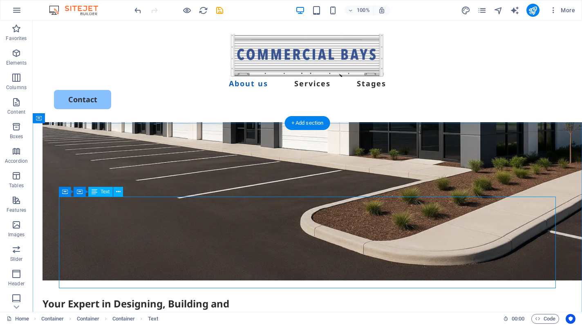
scroll to position [512, 0]
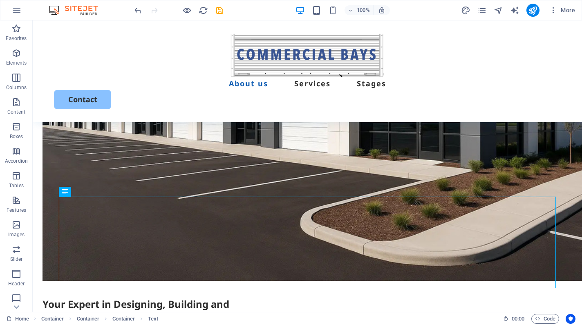
click at [219, 16] on div at bounding box center [179, 10] width 92 height 13
click at [219, 9] on icon "save" at bounding box center [219, 10] width 9 height 9
checkbox input "false"
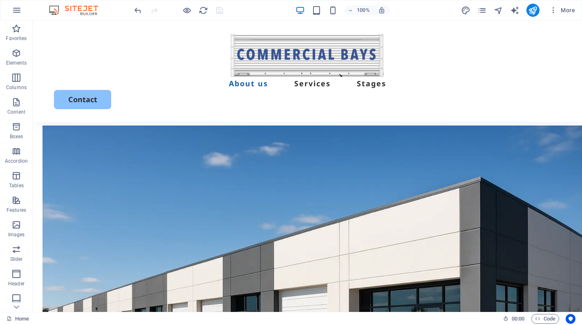
scroll to position [303, 0]
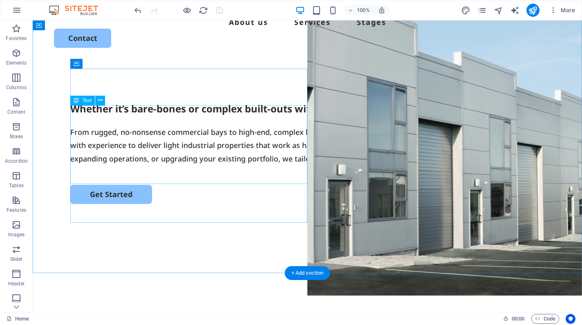
scroll to position [60, 0]
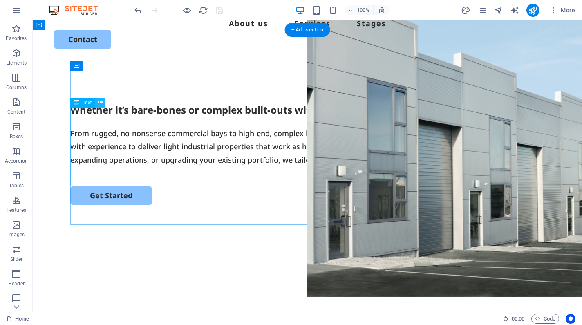
click at [100, 103] on icon at bounding box center [100, 102] width 4 height 9
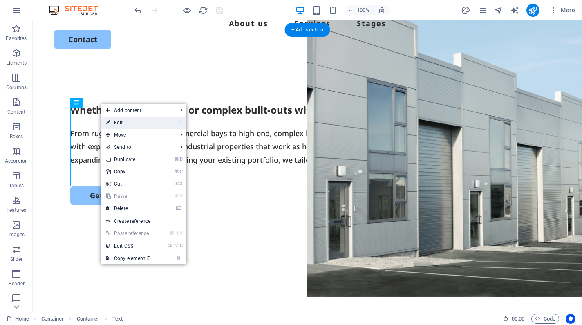
click at [107, 123] on icon at bounding box center [108, 122] width 4 height 12
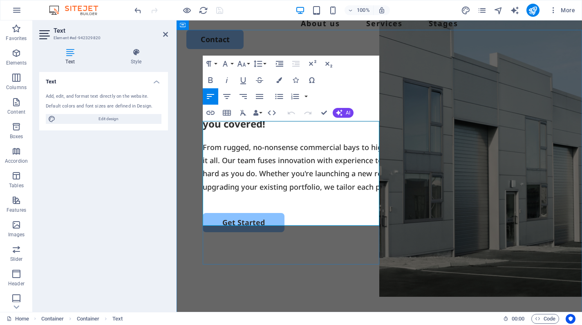
click at [205, 194] on p "From rugged, no-nonsense commercial bays to high-end, complex builds with sleek…" at bounding box center [379, 167] width 353 height 53
click at [239, 194] on p "From rugged, no-nonsense commercial bays to high-end, complex builds with sleek…" at bounding box center [379, 167] width 353 height 53
click at [332, 194] on p "From rugged, no-nonsense commercial bays to high-end, complex builds with sleek…" at bounding box center [379, 167] width 353 height 53
click at [319, 194] on p "From rugged, no-nonsense commercial bays to high-end, complex builds with sleek…" at bounding box center [379, 167] width 353 height 53
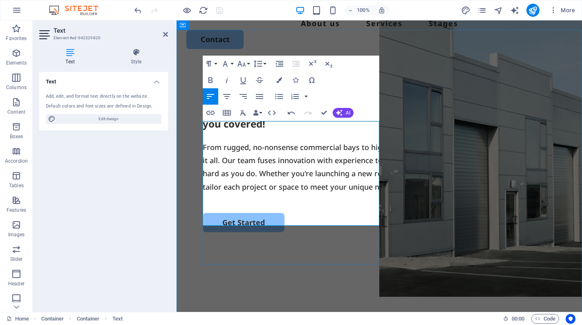
click at [297, 194] on p "From rugged, no-nonsense commercial bays to high-end, complex builds with sleek…" at bounding box center [379, 167] width 353 height 53
click at [204, 194] on p "From rugged, no-nonsense commercial bays to high-end, complex builds with sleek…" at bounding box center [379, 167] width 353 height 53
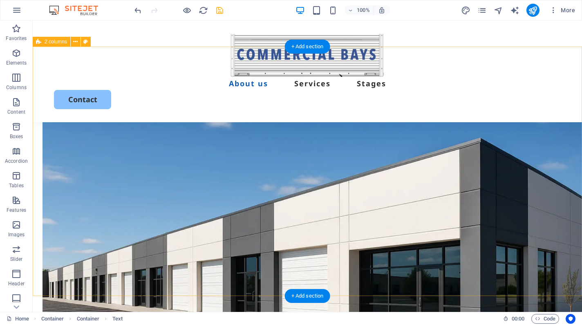
scroll to position [341, 0]
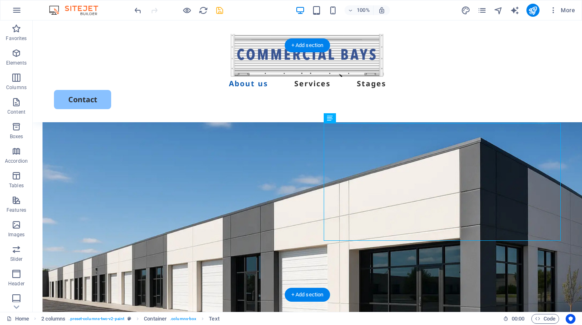
click at [352, 120] on icon at bounding box center [353, 118] width 4 height 9
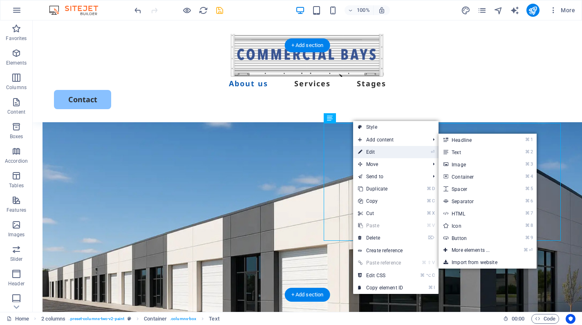
click at [361, 151] on icon at bounding box center [360, 152] width 4 height 12
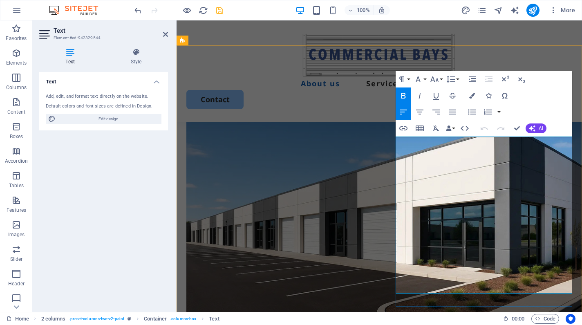
drag, startPoint x: 298, startPoint y: 122, endPoint x: 351, endPoint y: 265, distance: 152.7
copy p "transforms undeveloped land into profitable real estate. As a full-service deve…"
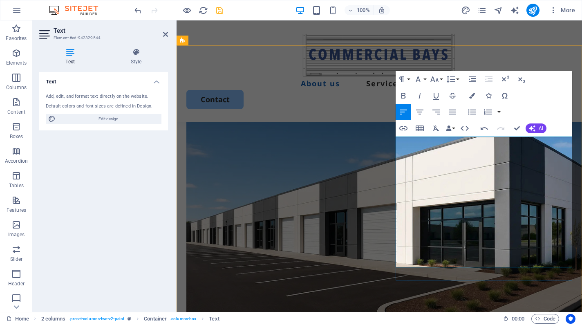
scroll to position [2733, 0]
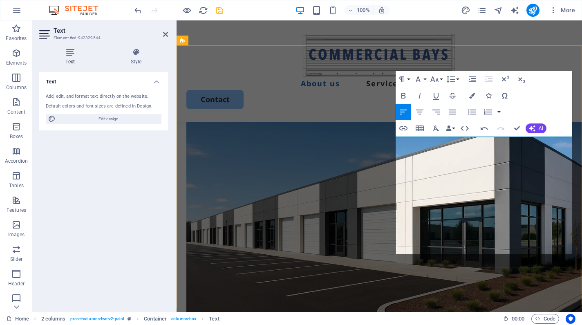
drag, startPoint x: 450, startPoint y: 156, endPoint x: 396, endPoint y: 158, distance: 54.8
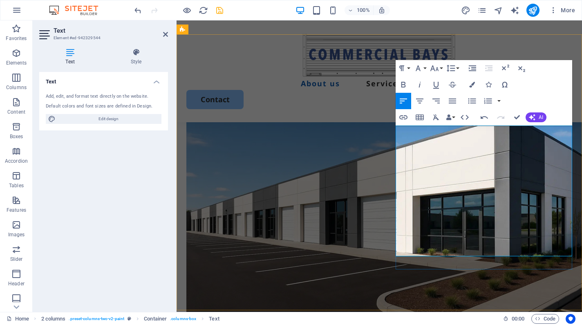
scroll to position [354, 0]
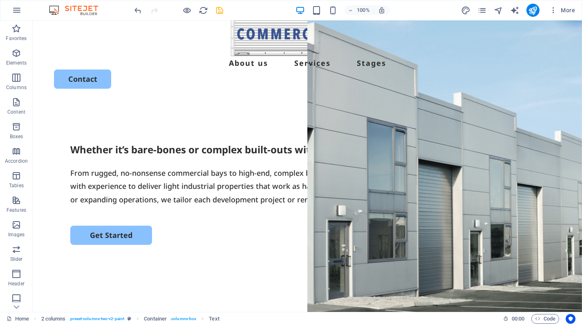
scroll to position [19, 0]
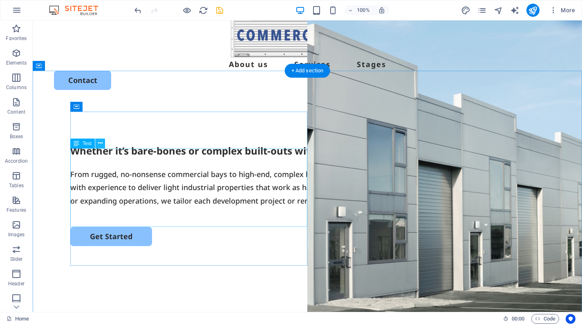
click at [101, 144] on icon at bounding box center [100, 143] width 4 height 9
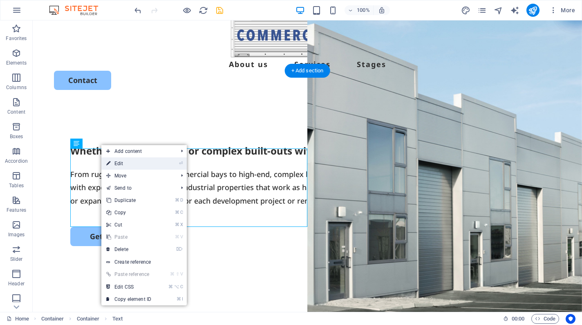
click at [106, 162] on icon at bounding box center [108, 163] width 4 height 12
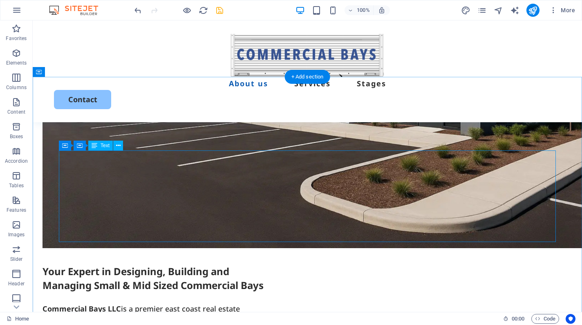
scroll to position [546, 0]
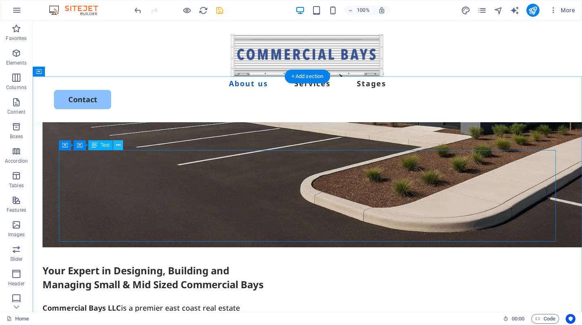
click at [116, 147] on icon at bounding box center [118, 145] width 4 height 9
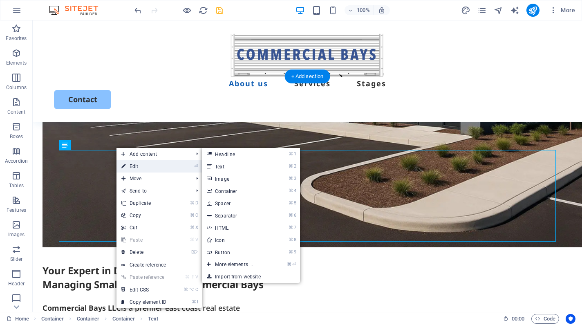
click at [121, 167] on link "⏎ Edit" at bounding box center [143, 166] width 55 height 12
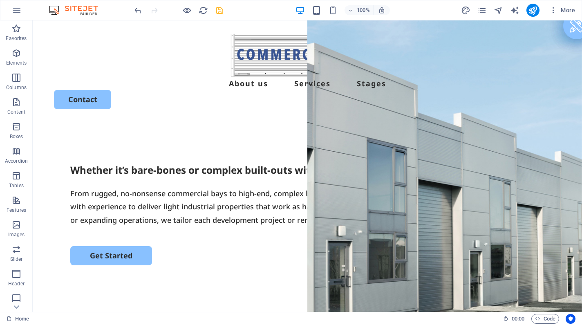
scroll to position [0, 0]
click at [218, 11] on icon "save" at bounding box center [219, 10] width 9 height 9
checkbox input "false"
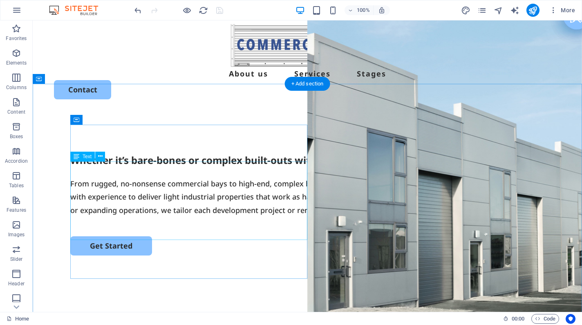
scroll to position [11, 0]
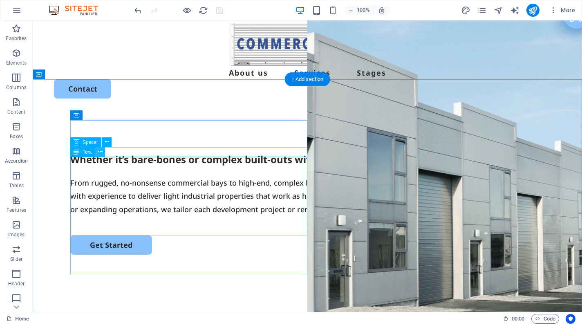
click at [99, 154] on icon at bounding box center [100, 152] width 4 height 9
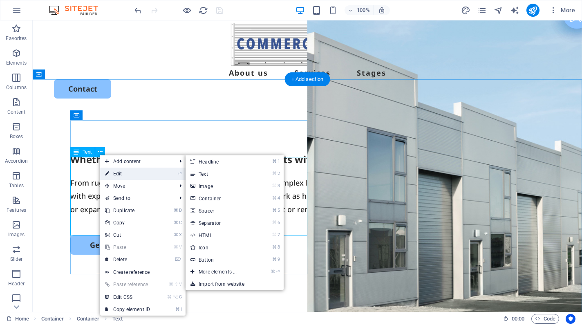
click at [107, 174] on icon at bounding box center [107, 174] width 4 height 12
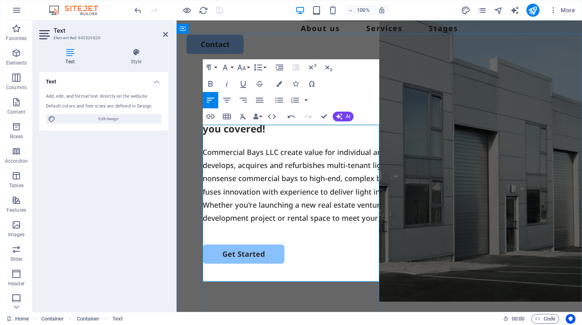
scroll to position [58, 0]
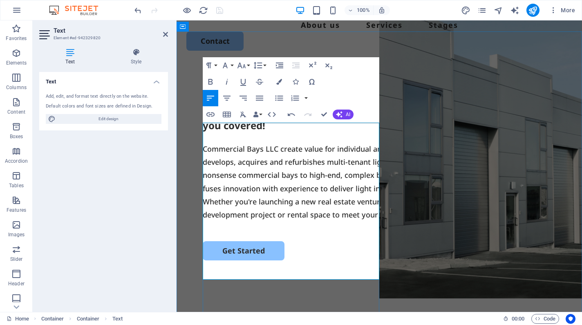
click at [224, 196] on p "Commercial Bays LLC create value for individual and institutional investors thr…" at bounding box center [379, 181] width 353 height 79
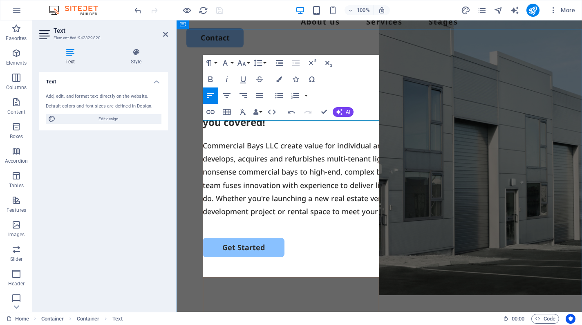
scroll to position [63, 0]
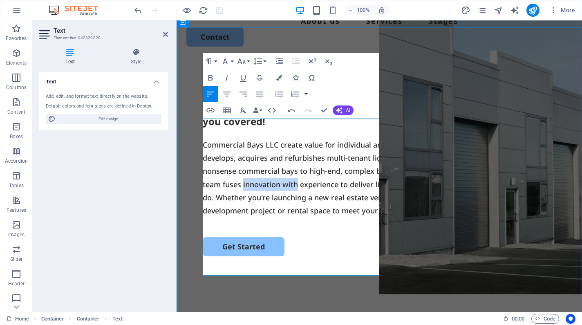
drag, startPoint x: 297, startPoint y: 204, endPoint x: 244, endPoint y: 204, distance: 53.1
click at [244, 204] on p "Commercial Bays LLC create value for individual and institutional investors thr…" at bounding box center [379, 177] width 353 height 79
copy p "innovation with"
click at [282, 204] on p "Commercial Bays LLC create value for individual and institutional investors thr…" at bounding box center [379, 177] width 353 height 79
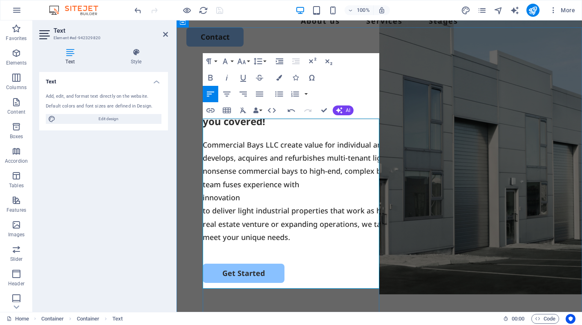
click at [205, 230] on p "to deliver light industrial properties that work as hard as you do. Whether you…" at bounding box center [379, 224] width 353 height 40
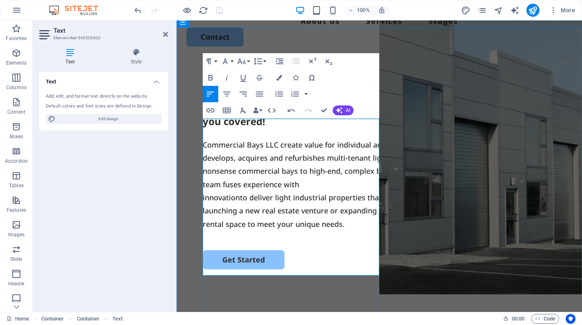
click at [204, 219] on p "innovation to deliver light industrial properties that work as hard as you do. …" at bounding box center [379, 211] width 353 height 40
click at [204, 217] on p "innovation to deliver light industrial properties that work as hard as you do. …" at bounding box center [379, 211] width 353 height 40
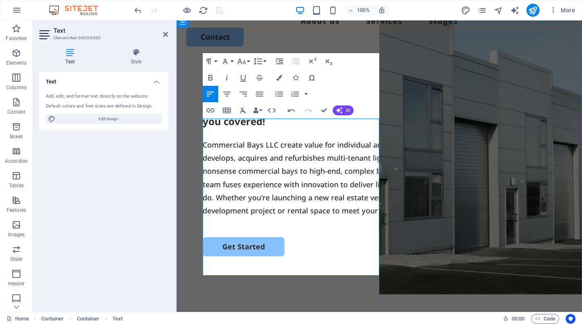
click at [226, 217] on p "Commercial Bays LLC create value for individual and institutional investors thr…" at bounding box center [379, 177] width 353 height 79
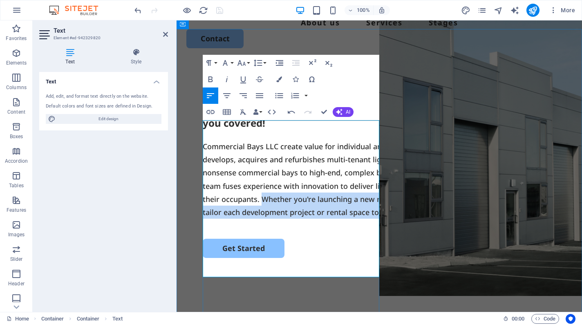
drag, startPoint x: 291, startPoint y: 269, endPoint x: 264, endPoint y: 233, distance: 45.1
click at [264, 219] on p "Commercial Bays LLC create value for individual and institutional investors thr…" at bounding box center [379, 179] width 353 height 79
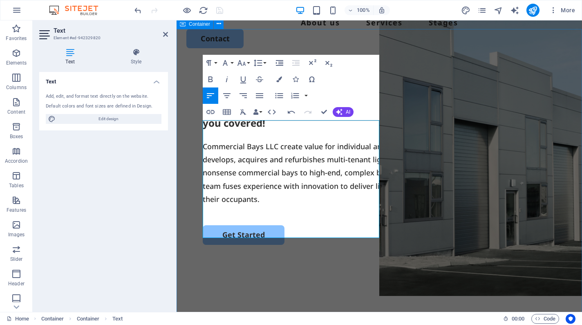
drag, startPoint x: 275, startPoint y: 230, endPoint x: 202, endPoint y: 128, distance: 125.1
click at [202, 128] on div "Whether it’s bare-bones or complex built-outs with offices, we’ve got you cover…" at bounding box center [379, 218] width 405 height 315
click at [301, 140] on p "Commercial Bays LLC create value for individual and institutional investors thr…" at bounding box center [379, 173] width 353 height 66
click at [287, 206] on p "Commercial Bays LLC creates value for individual and institutional investors th…" at bounding box center [379, 173] width 353 height 66
click at [307, 191] on p "Commercial Bays LLC creates value for individual and institutional investors th…" at bounding box center [379, 173] width 353 height 66
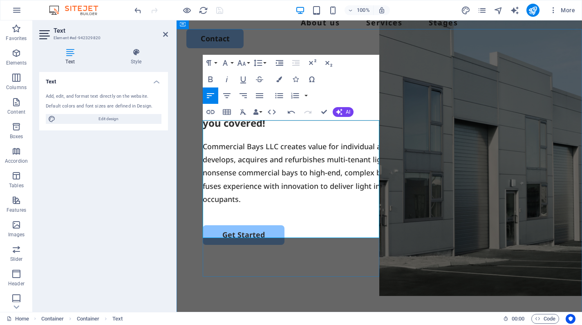
click at [305, 206] on p "Commercial Bays LLC creates value for individual and institutional investors th…" at bounding box center [379, 173] width 353 height 66
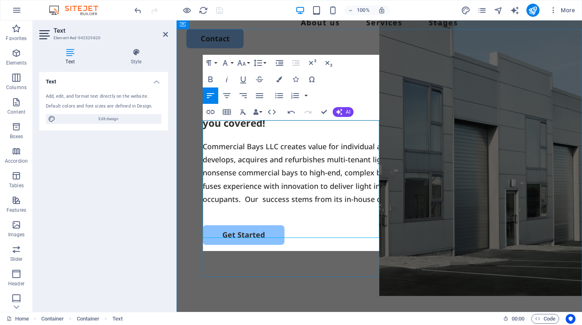
scroll to position [383, 2]
click at [260, 206] on p "Commercial Bays LLC creates value for individual and institutional investors th…" at bounding box center [379, 173] width 353 height 66
click at [314, 206] on p "Commercial Bays LLC creates value for individual and institutional investors th…" at bounding box center [379, 173] width 353 height 66
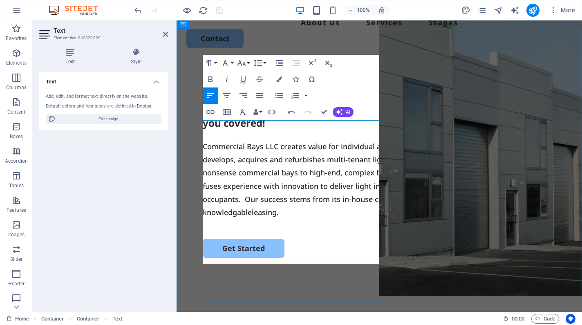
click at [225, 219] on p "Commercial Bays LLC creates value for individual and institutional investors th…" at bounding box center [379, 179] width 353 height 79
click at [265, 219] on p "Commercial Bays LLC creates value for individual and institutional investors th…" at bounding box center [379, 179] width 353 height 79
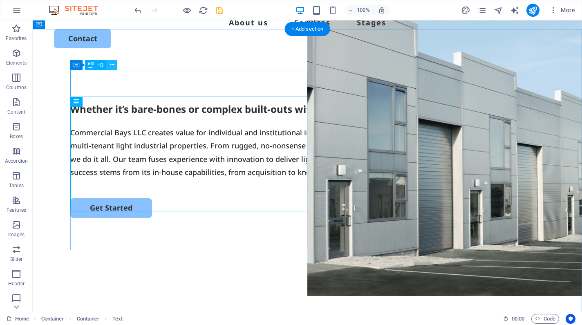
click at [112, 65] on icon at bounding box center [112, 64] width 4 height 9
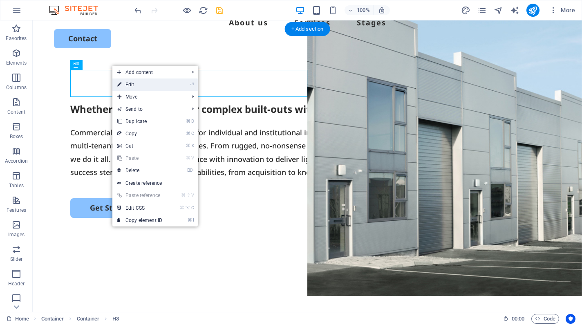
click at [118, 83] on icon at bounding box center [119, 84] width 4 height 12
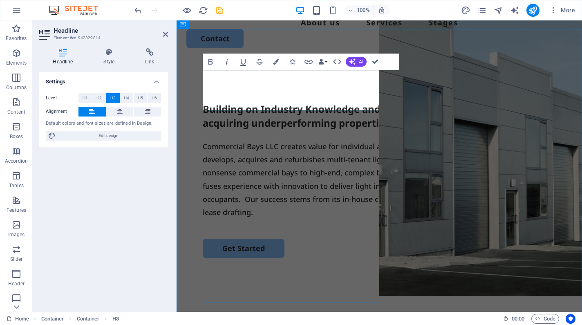
scroll to position [669, 0]
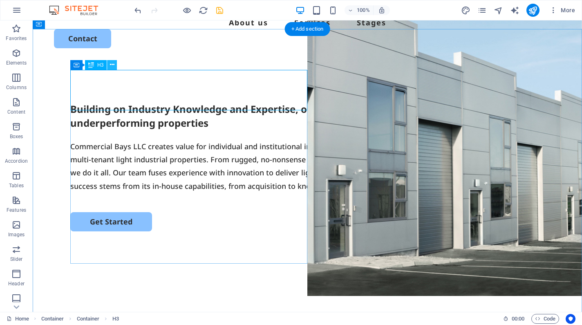
click at [114, 69] on button at bounding box center [112, 65] width 10 height 10
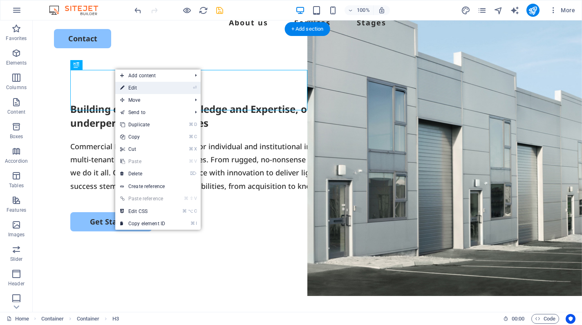
click at [121, 90] on icon at bounding box center [122, 88] width 4 height 12
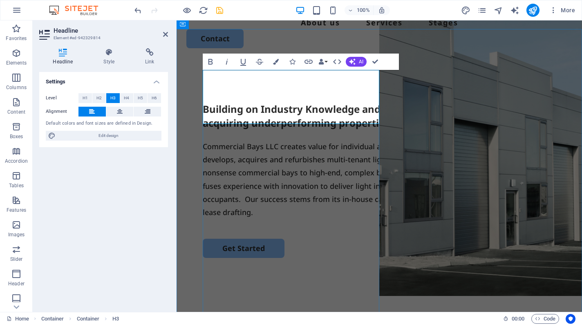
click at [259, 103] on h3 "Building on Industry Knowledge and Expertise, our success is found in acquiring…" at bounding box center [379, 115] width 353 height 27
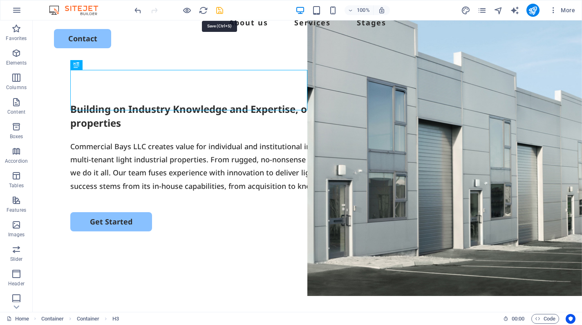
click at [217, 14] on icon "save" at bounding box center [219, 10] width 9 height 9
checkbox input "false"
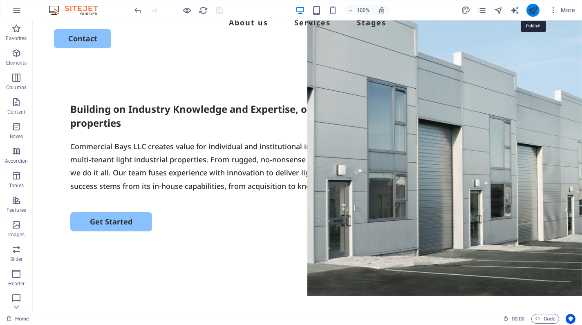
click at [531, 9] on icon "publish" at bounding box center [532, 10] width 9 height 9
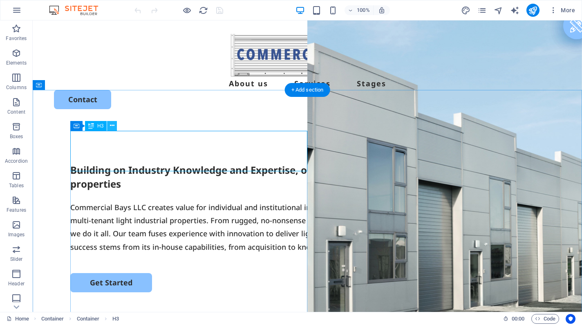
click at [113, 125] on icon at bounding box center [112, 125] width 4 height 9
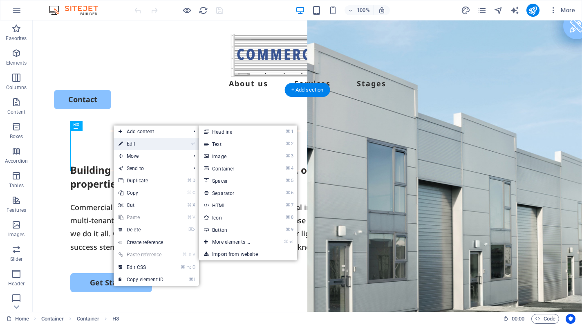
click at [120, 142] on icon at bounding box center [121, 144] width 4 height 12
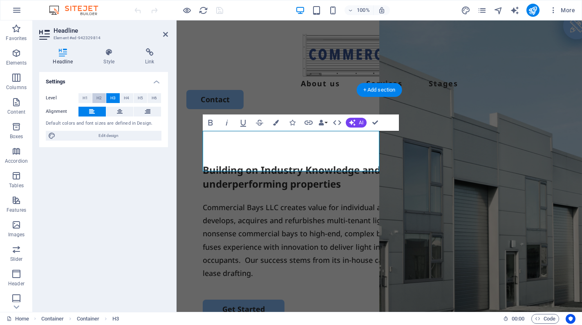
click at [98, 98] on span "H2" at bounding box center [98, 98] width 5 height 10
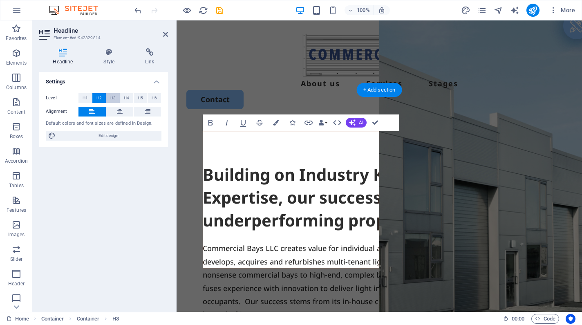
click at [110, 96] on span "H3" at bounding box center [112, 98] width 5 height 10
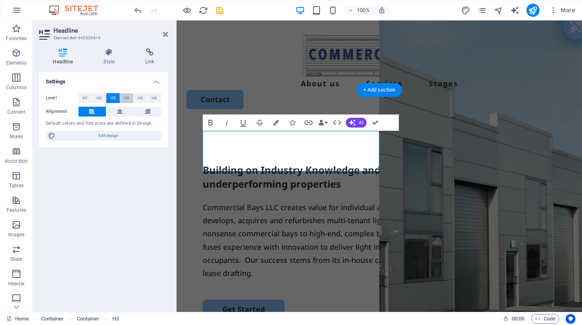
click at [122, 96] on button "H4" at bounding box center [126, 98] width 13 height 10
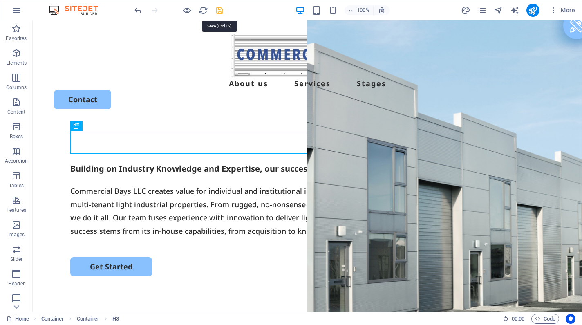
click at [218, 15] on icon "save" at bounding box center [219, 10] width 9 height 9
checkbox input "false"
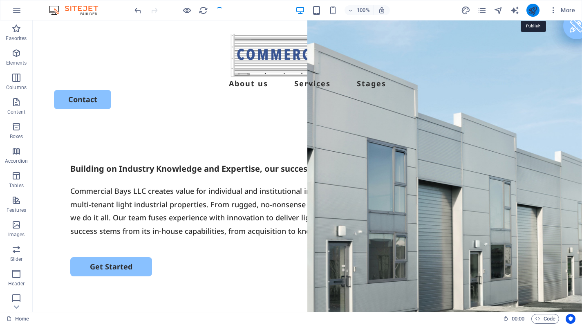
click at [536, 9] on icon "publish" at bounding box center [532, 10] width 9 height 9
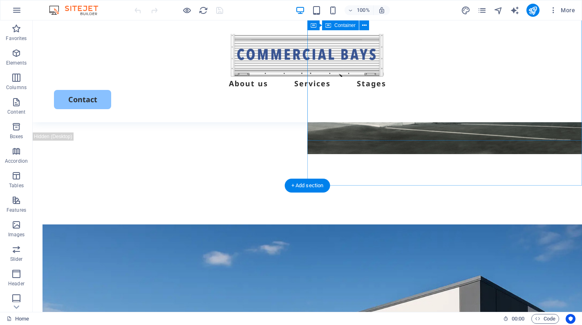
scroll to position [254, 0]
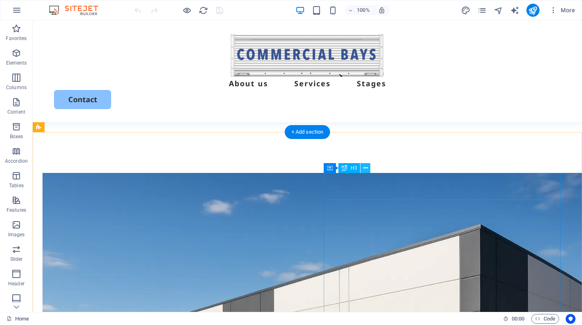
click at [364, 166] on icon at bounding box center [365, 168] width 4 height 9
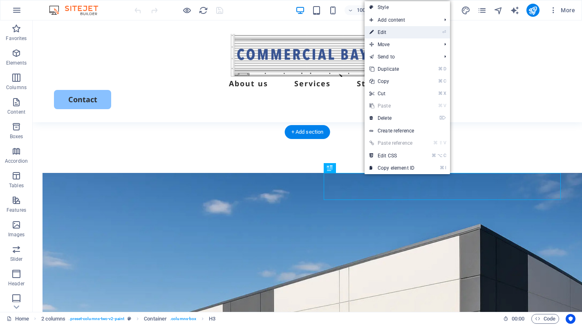
click at [382, 32] on link "⏎ Edit" at bounding box center [392, 32] width 55 height 12
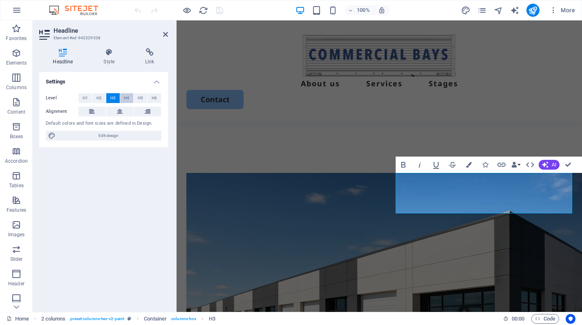
click at [122, 98] on button "H4" at bounding box center [126, 98] width 13 height 10
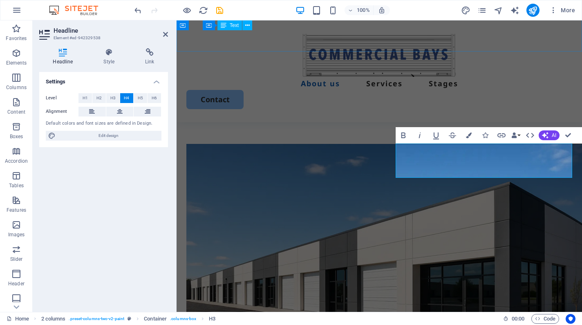
scroll to position [284, 0]
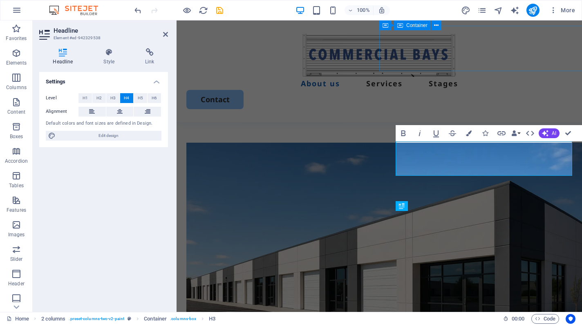
scroll to position [286, 0]
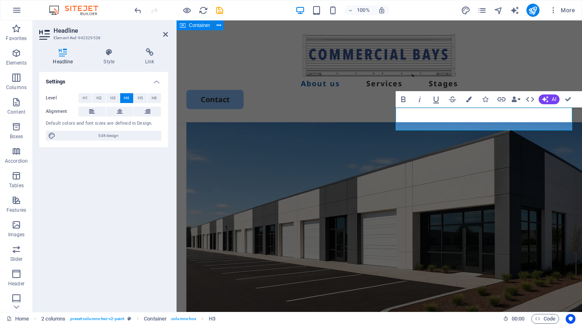
scroll to position [338, 0]
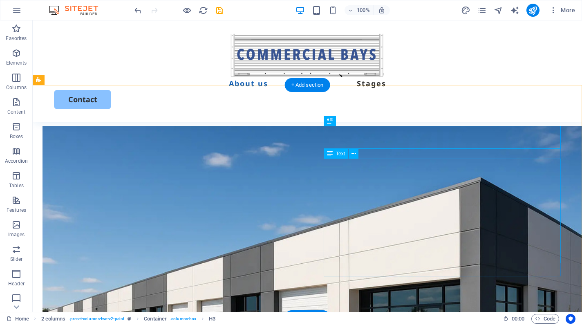
scroll to position [300, 0]
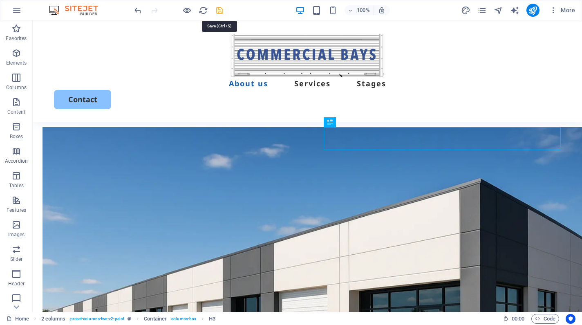
click at [219, 12] on icon "save" at bounding box center [219, 10] width 9 height 9
checkbox input "false"
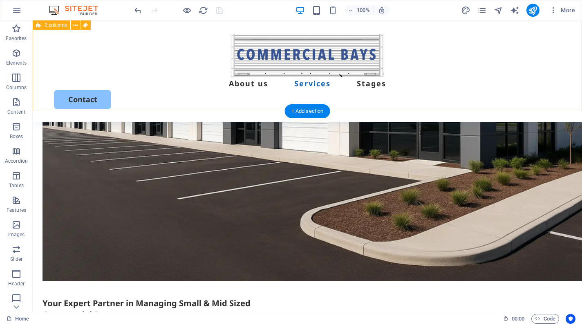
scroll to position [513, 0]
